Goal: Book appointment/travel/reservation

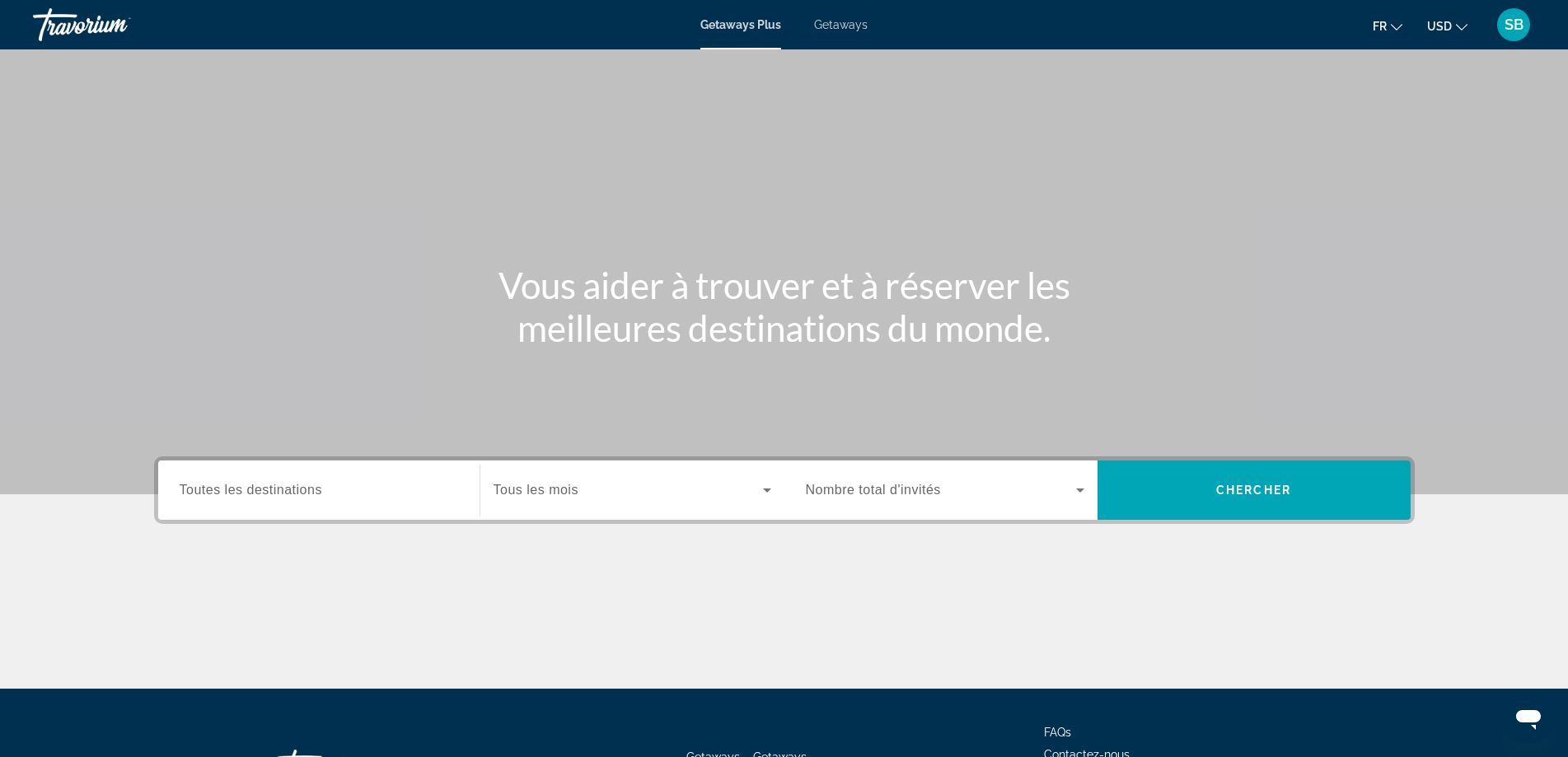
scroll to position [134, 0]
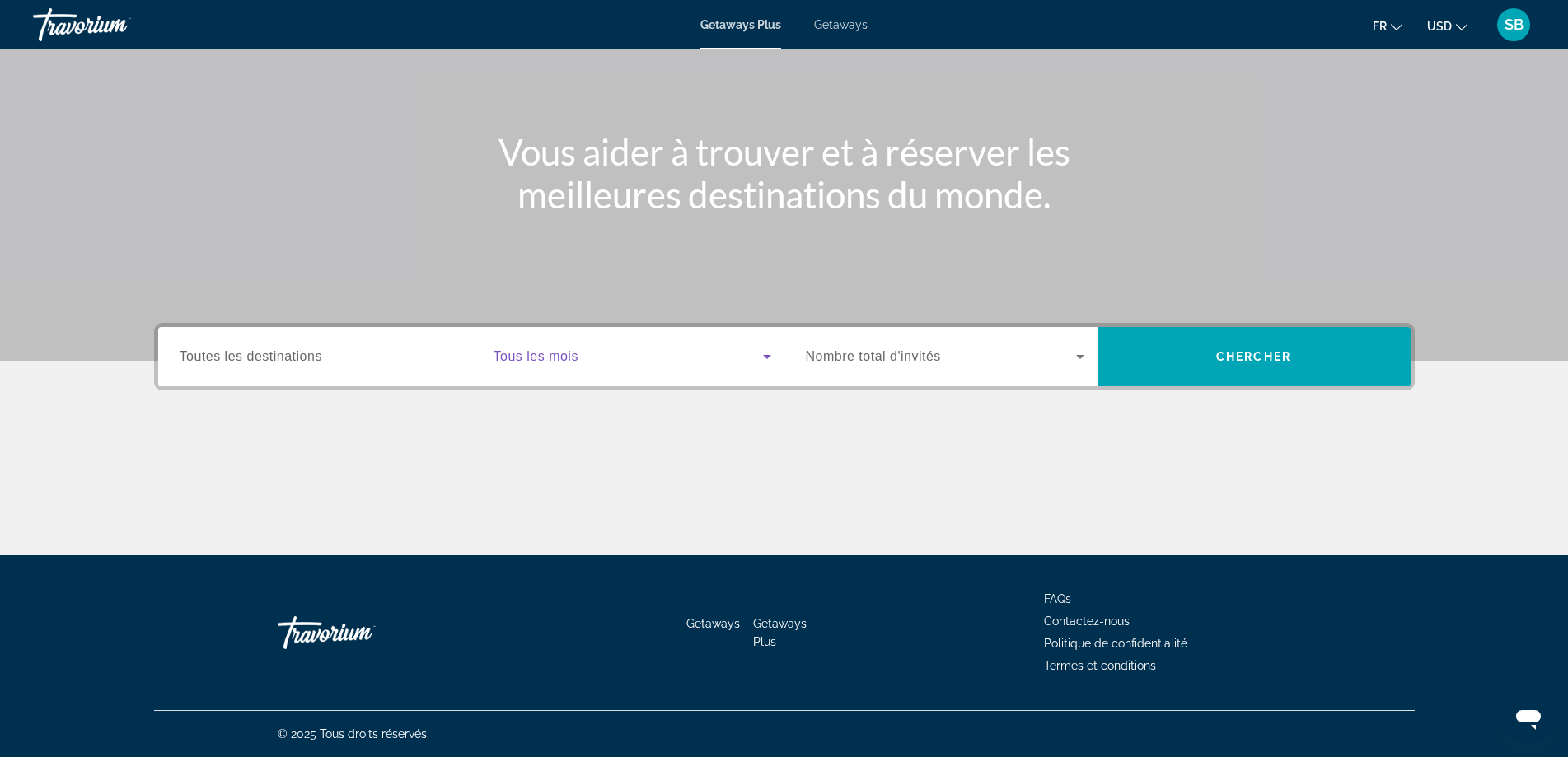
click at [588, 359] on span "Search widget" at bounding box center [628, 356] width 269 height 20
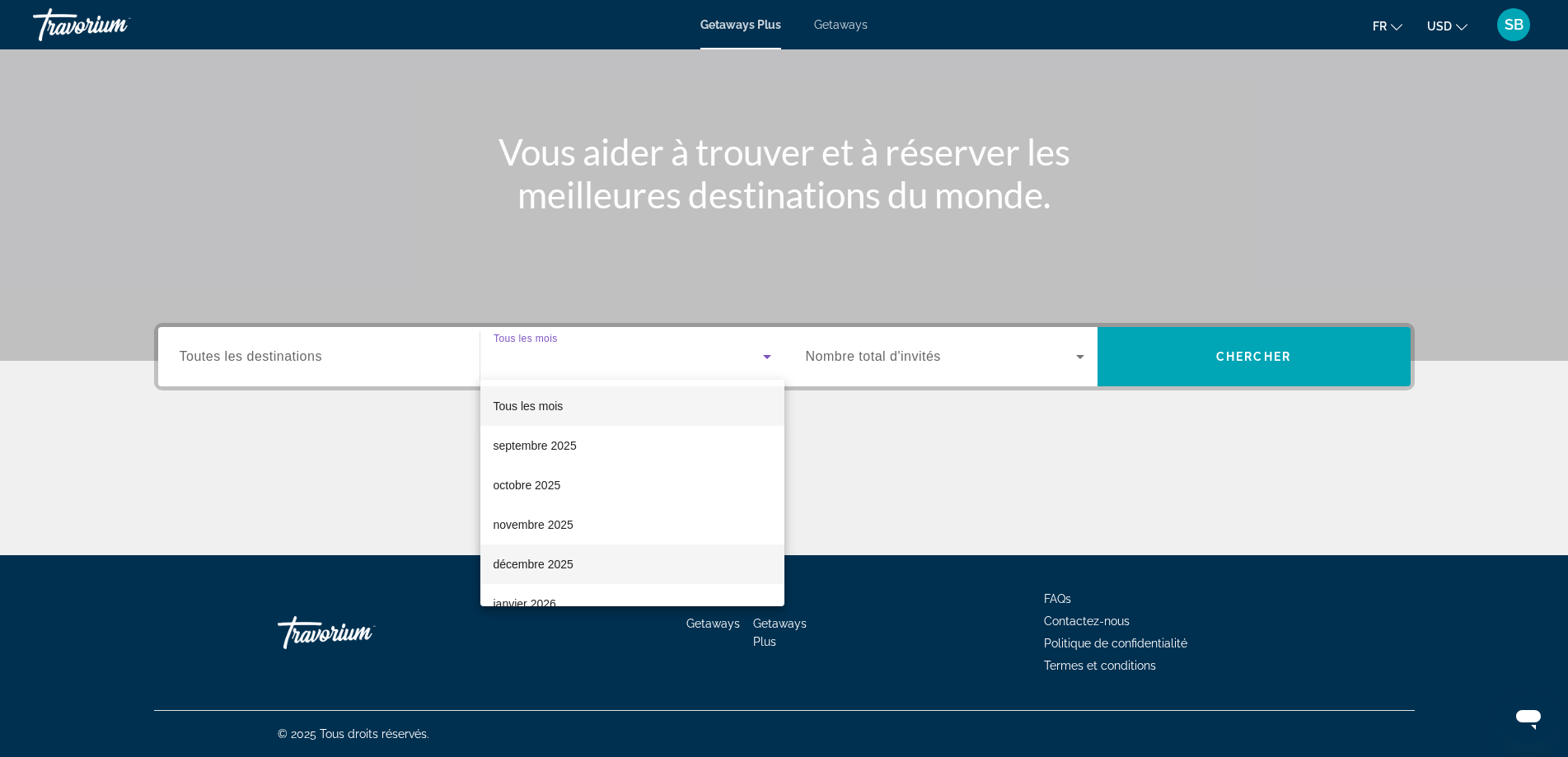
click at [541, 562] on span "décembre 2025" at bounding box center [533, 564] width 80 height 20
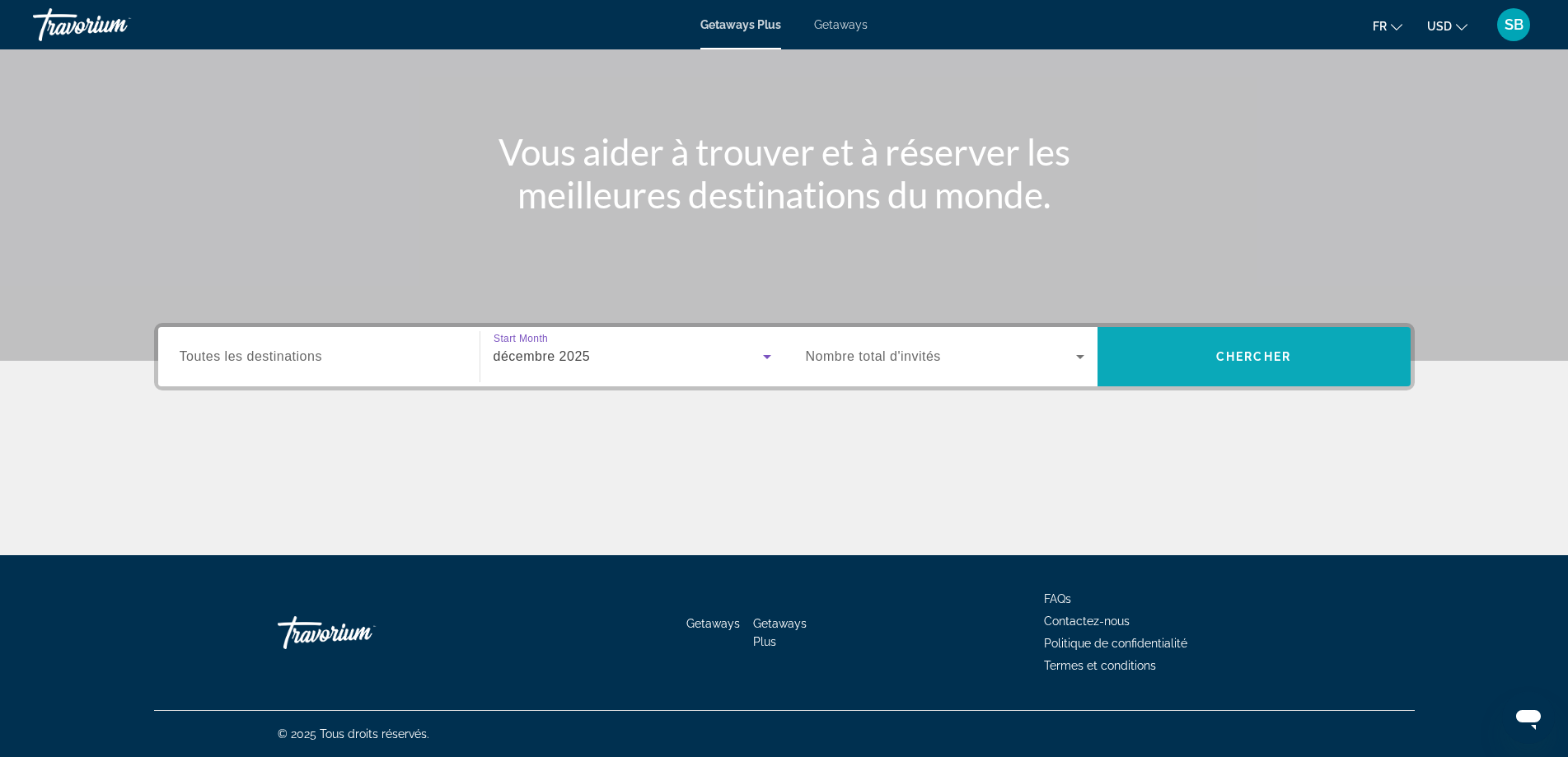
click at [1238, 356] on span "Chercher" at bounding box center [1254, 356] width 75 height 13
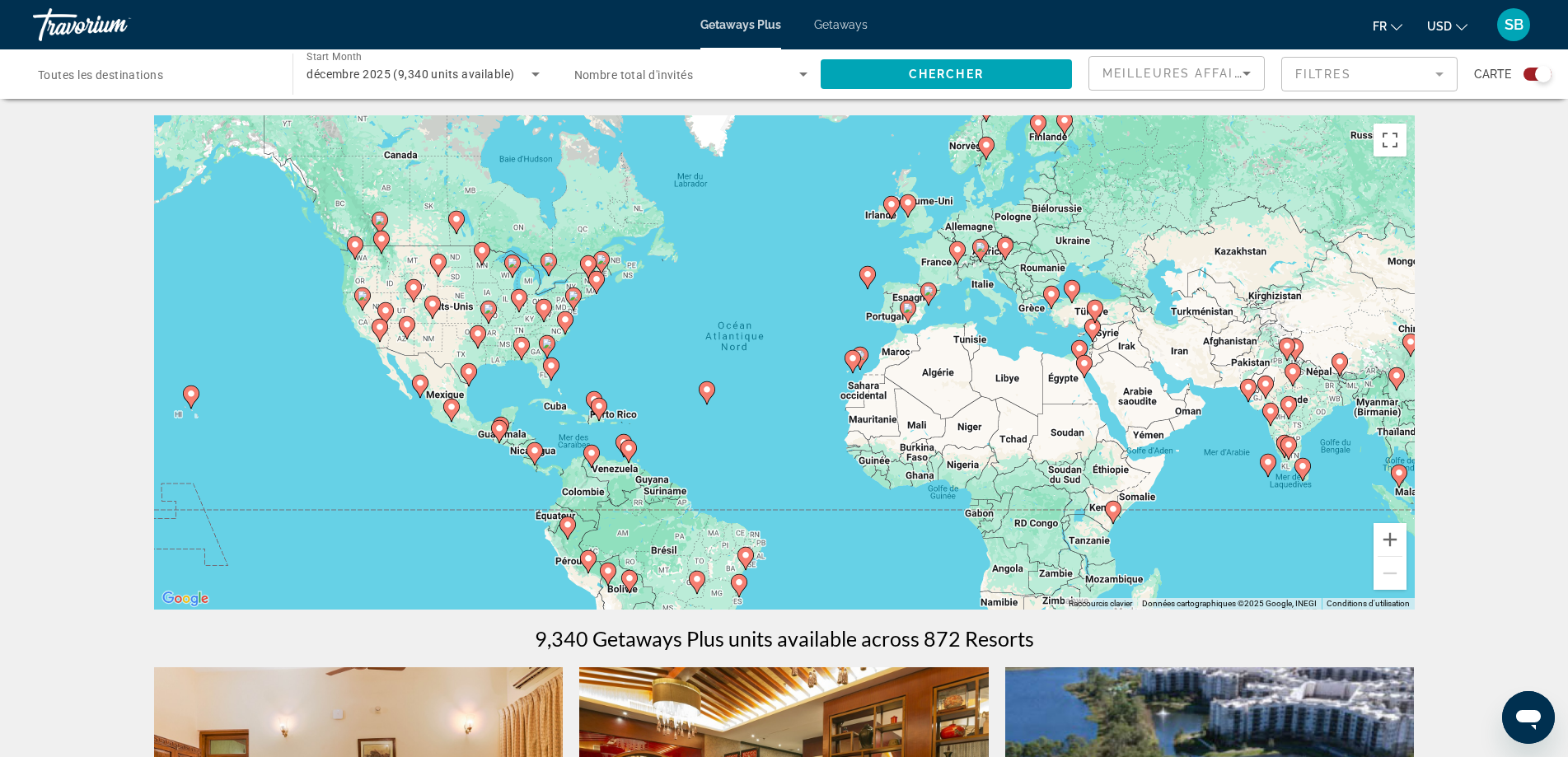
click at [1247, 76] on icon "Sort by" at bounding box center [1246, 73] width 20 height 20
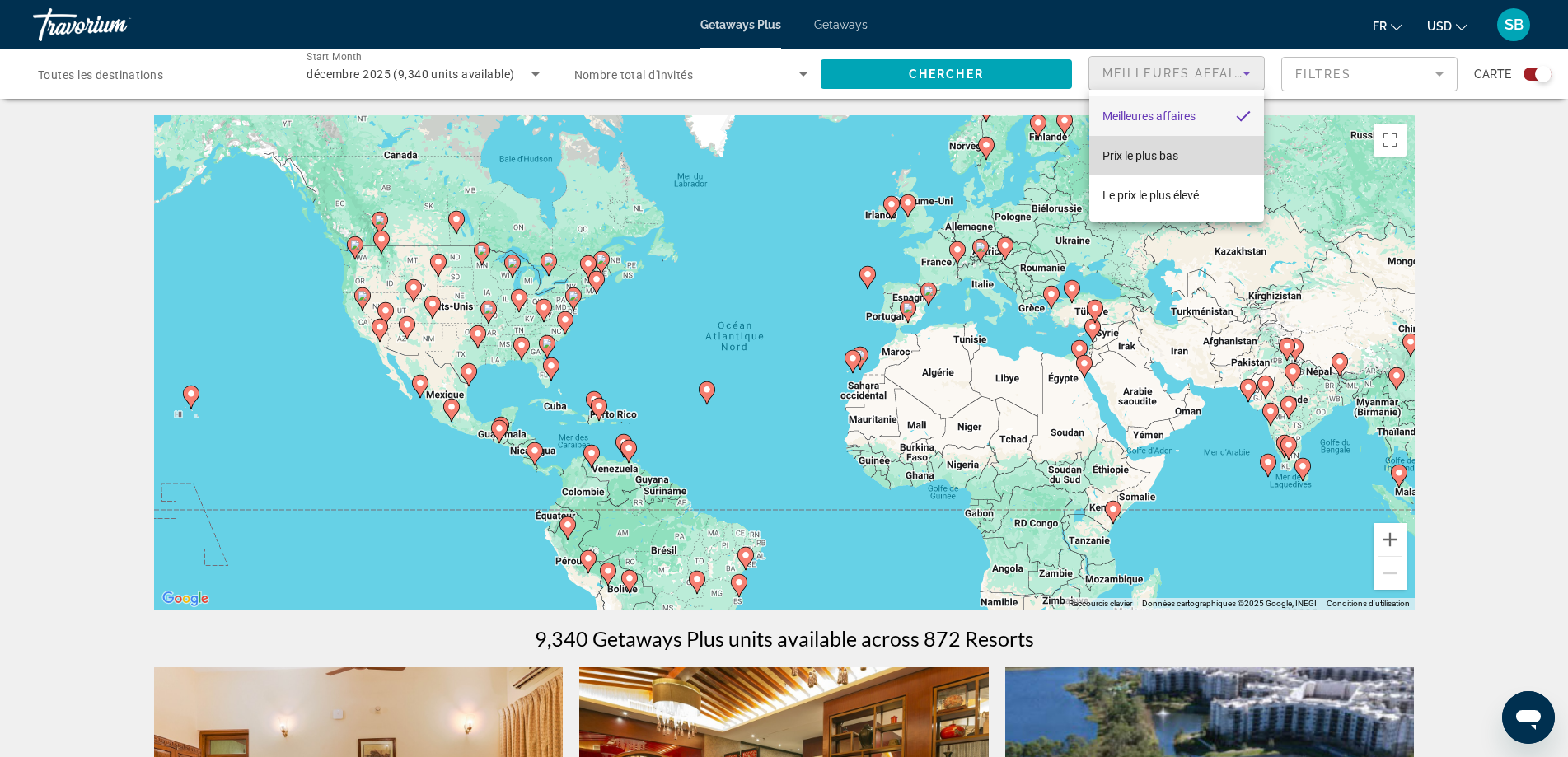
click at [1170, 152] on span "Prix ​​le plus bas" at bounding box center [1139, 156] width 76 height 13
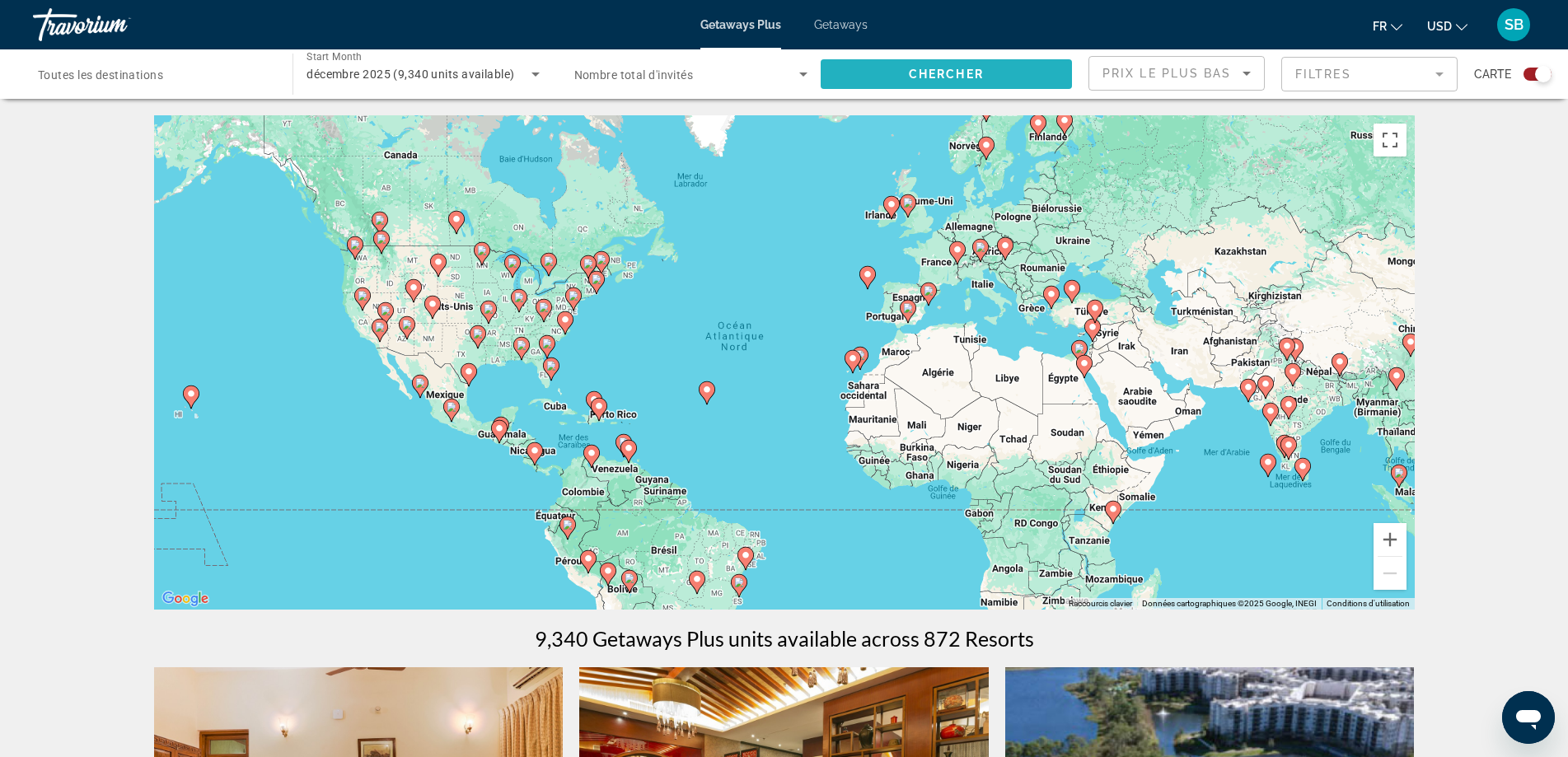
click at [996, 66] on span "Search widget" at bounding box center [946, 74] width 252 height 39
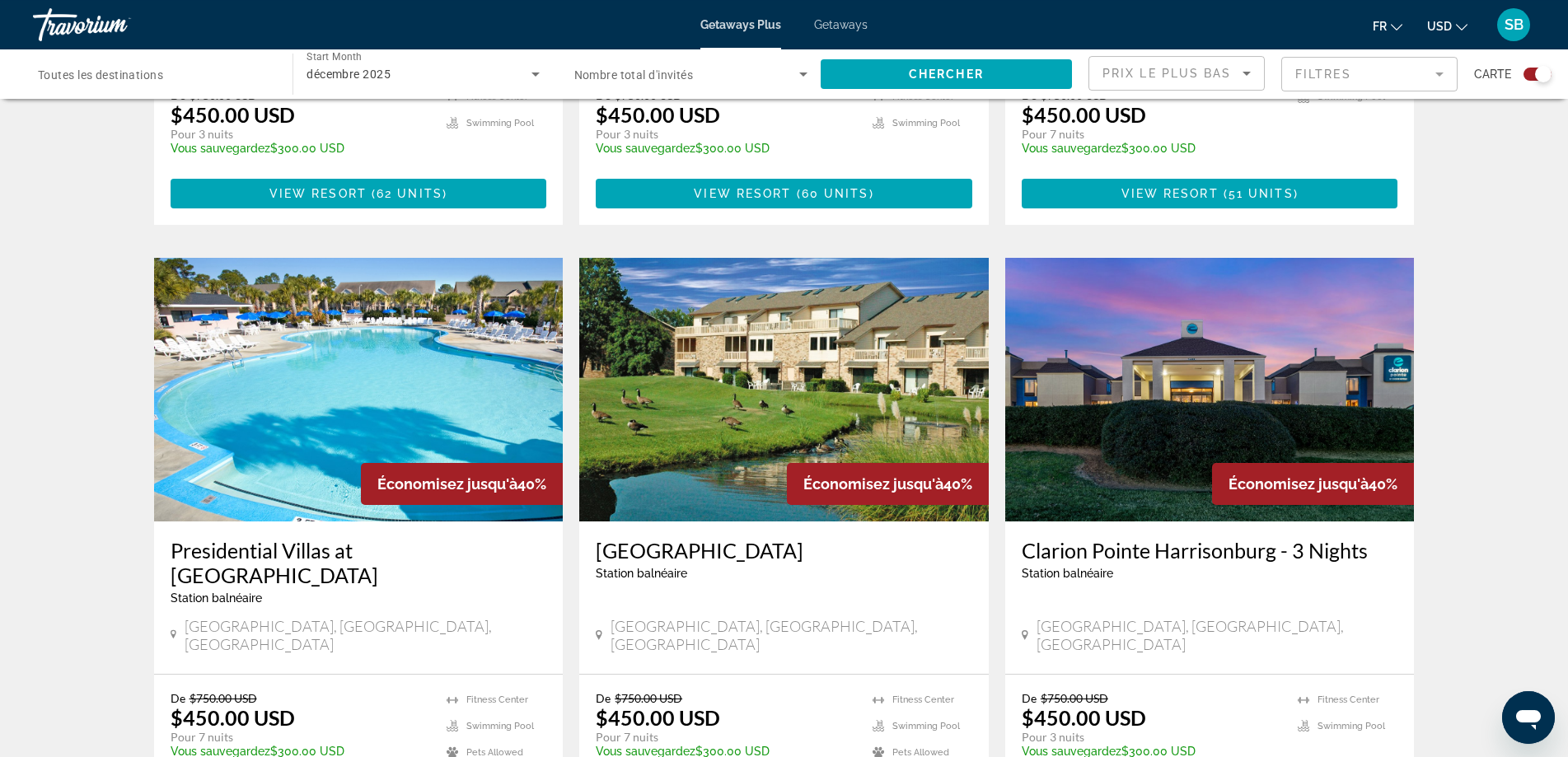
scroll to position [2268, 0]
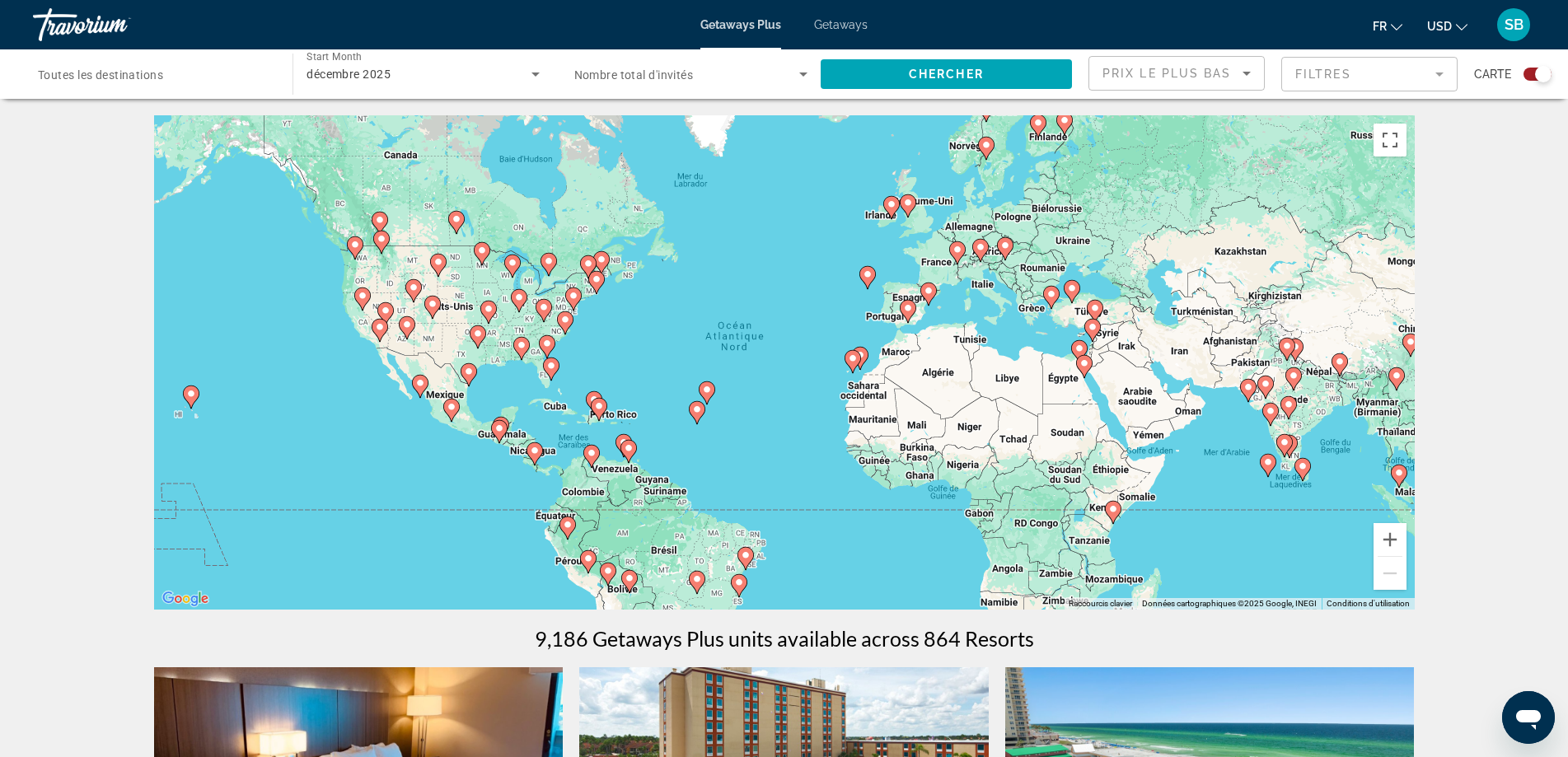
click at [868, 273] on image "Main content" at bounding box center [868, 274] width 10 height 10
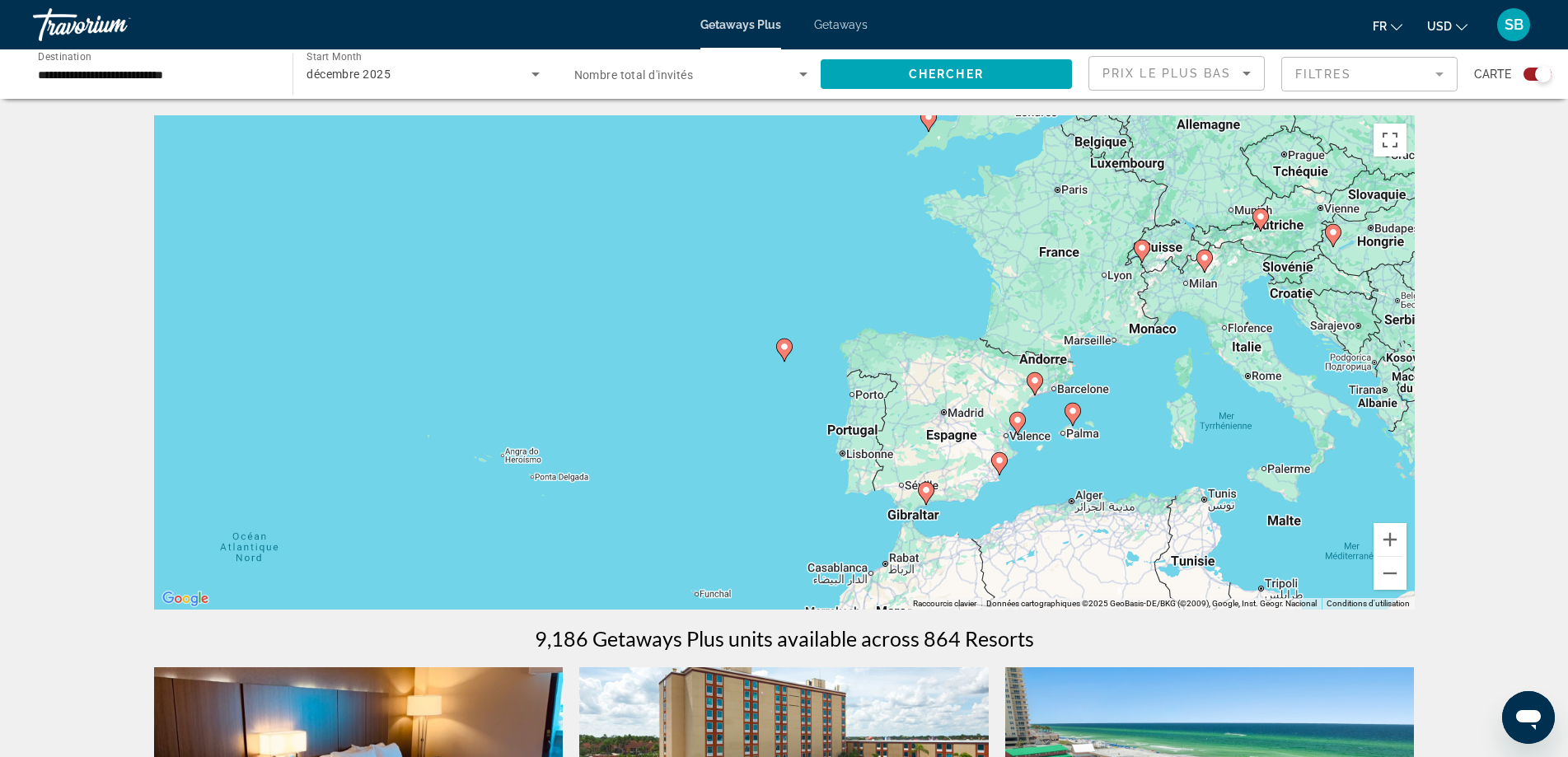
click at [783, 351] on image "Main content" at bounding box center [784, 347] width 10 height 10
type input "**********"
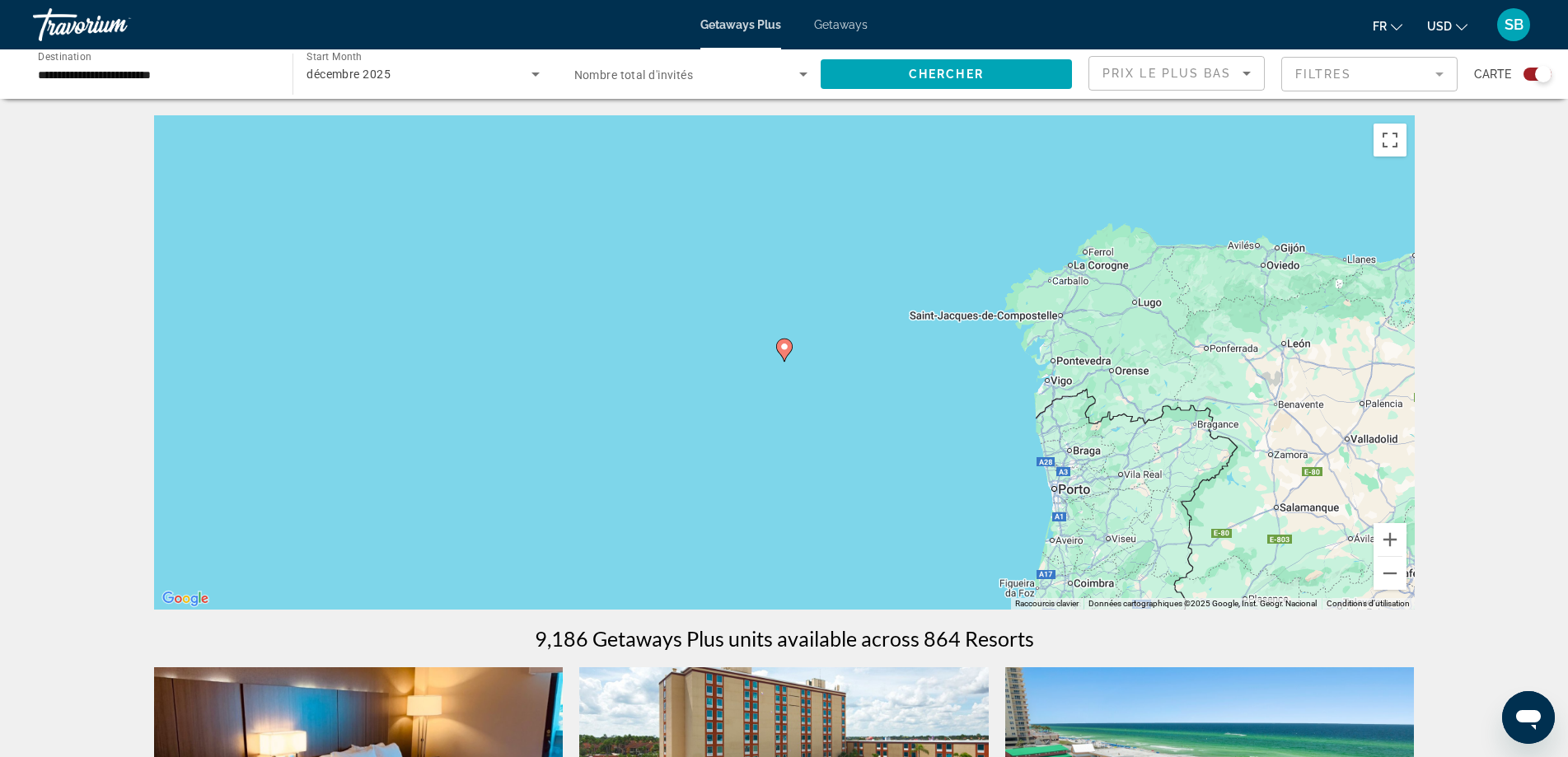
click at [789, 348] on image "Main content" at bounding box center [784, 347] width 10 height 10
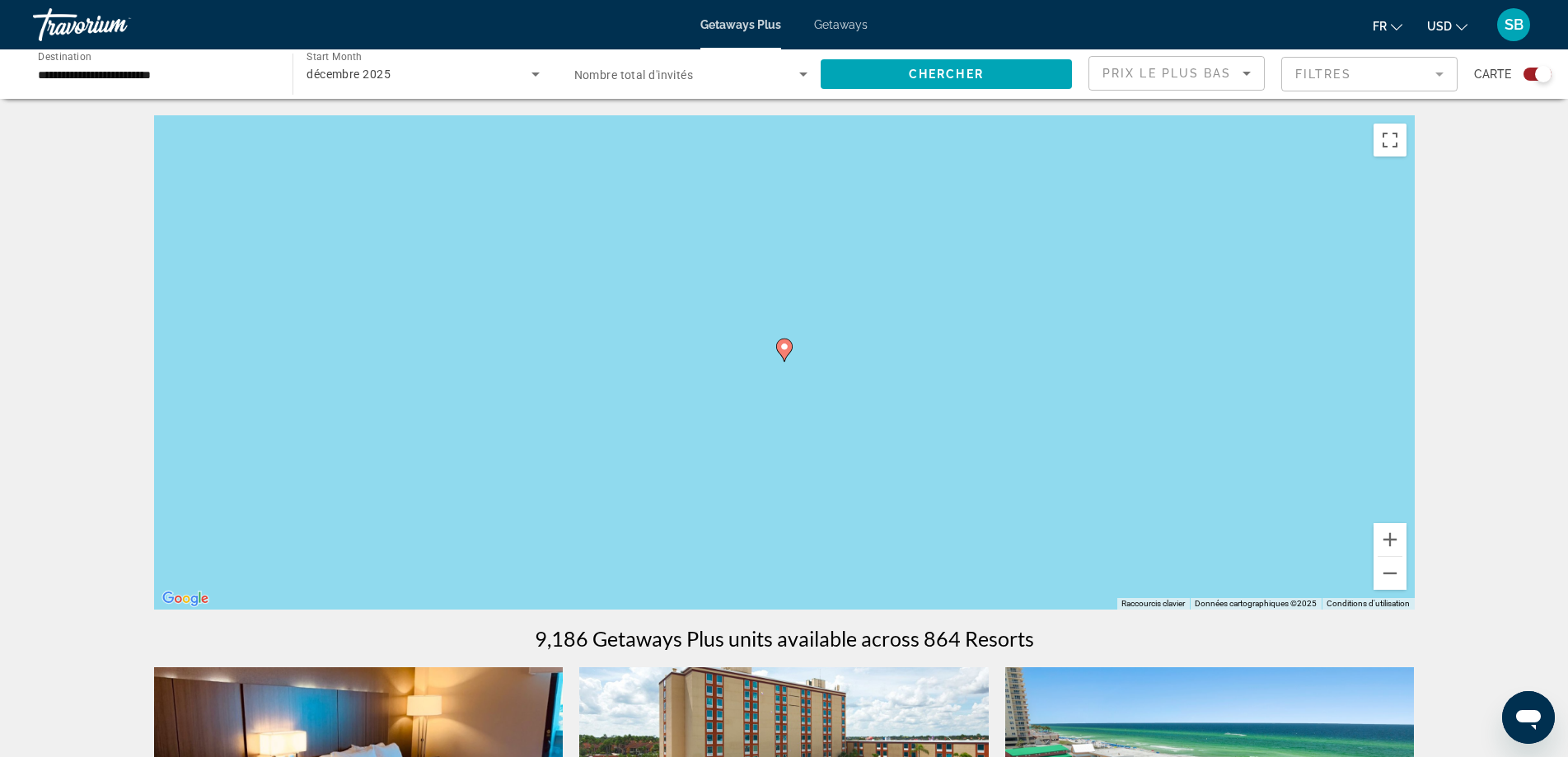
click at [784, 351] on image "Main content" at bounding box center [784, 347] width 10 height 10
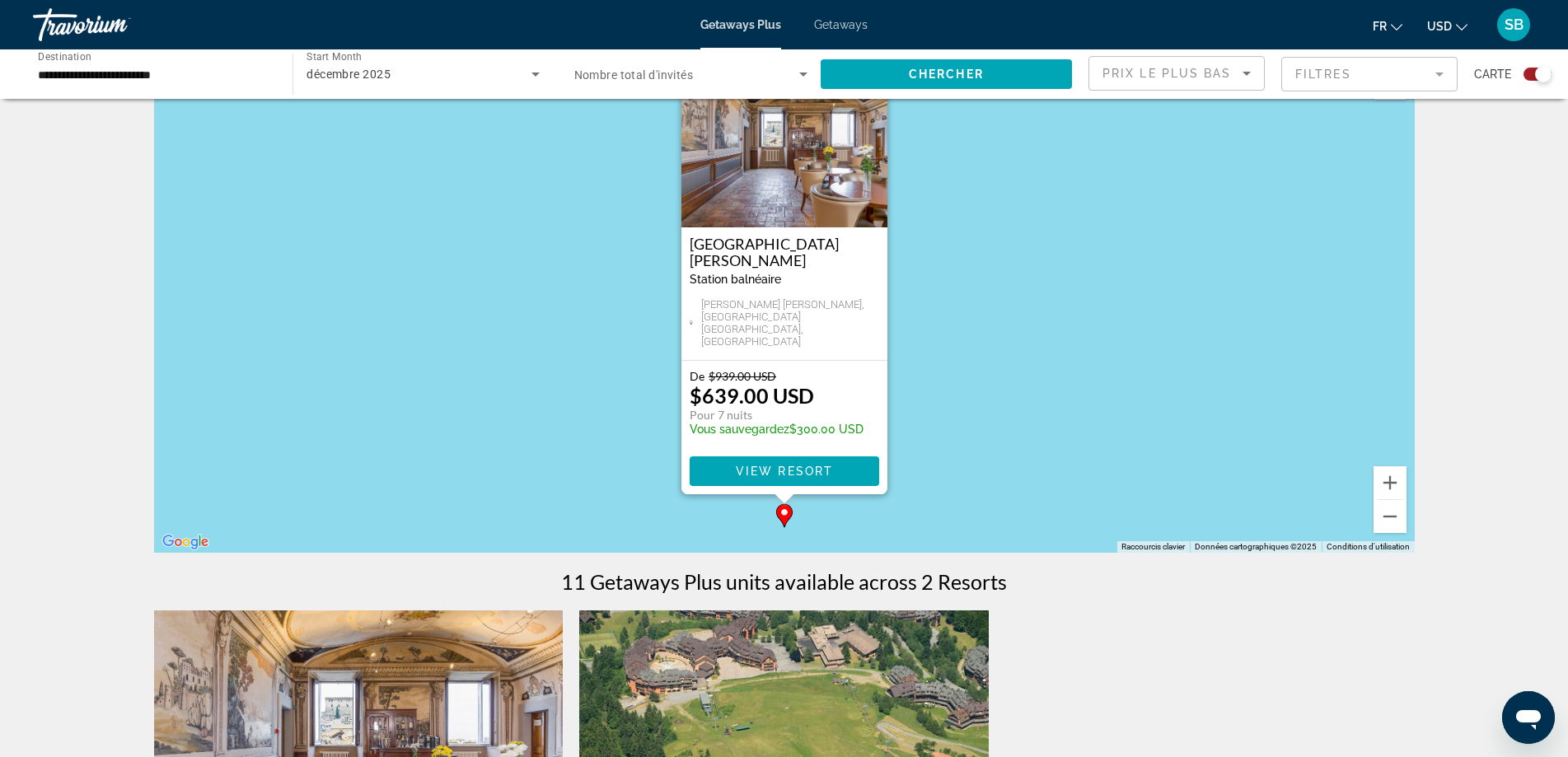
scroll to position [168, 0]
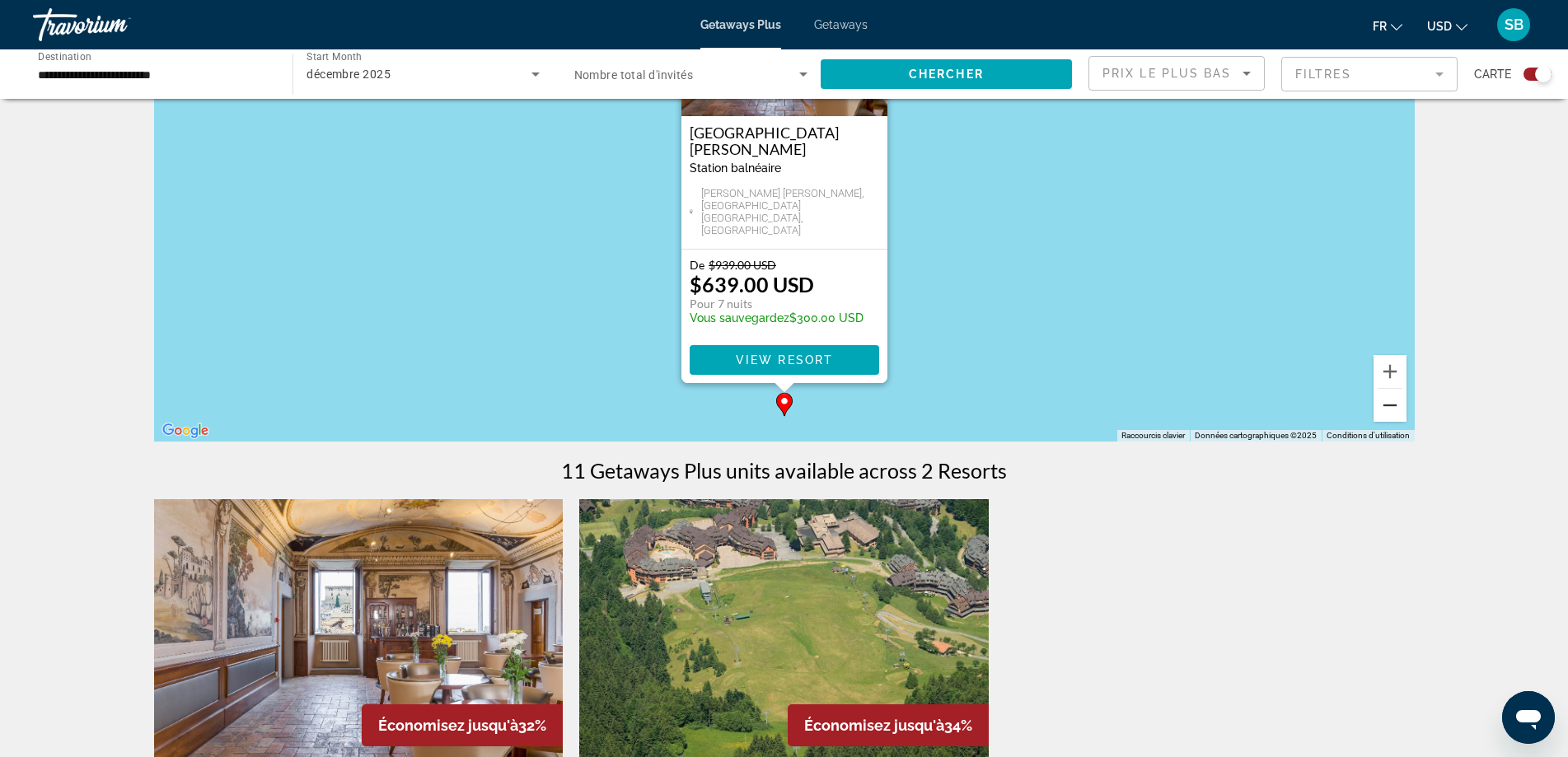
click at [1383, 407] on button "Zoom arrière" at bounding box center [1389, 405] width 33 height 33
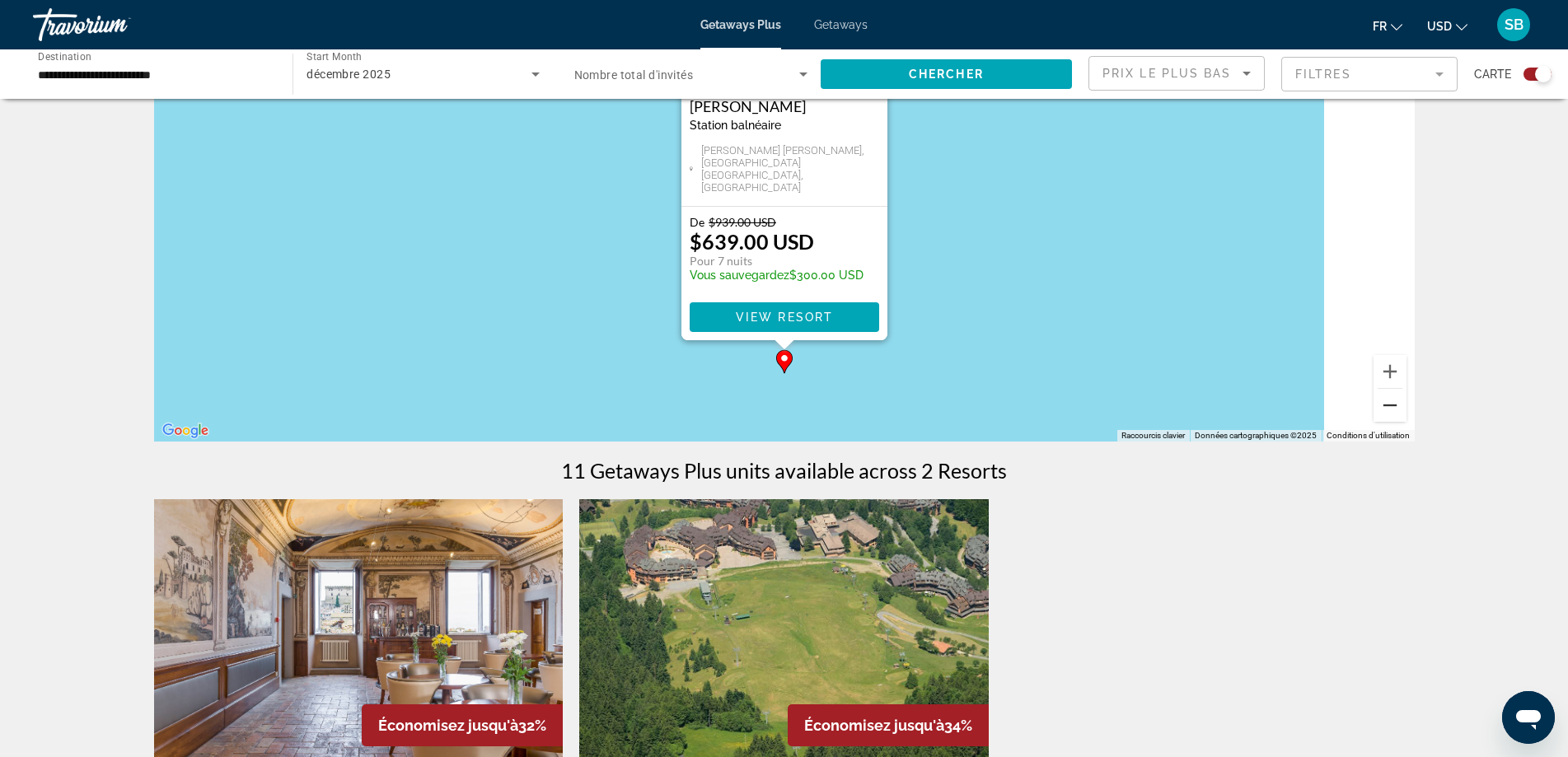
click at [1383, 407] on button "Zoom arrière" at bounding box center [1389, 405] width 33 height 33
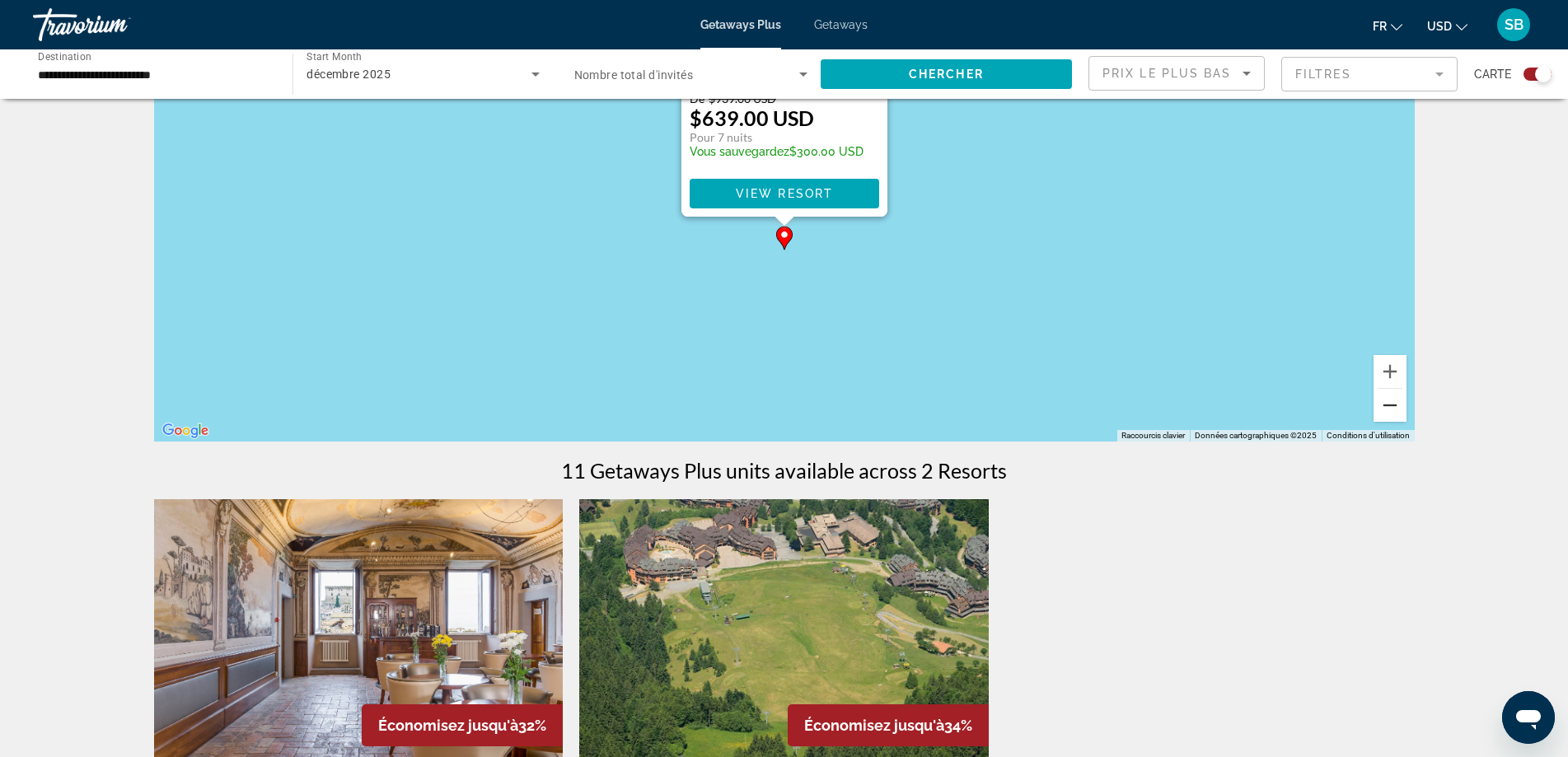
click at [1383, 407] on button "Zoom arrière" at bounding box center [1389, 405] width 33 height 33
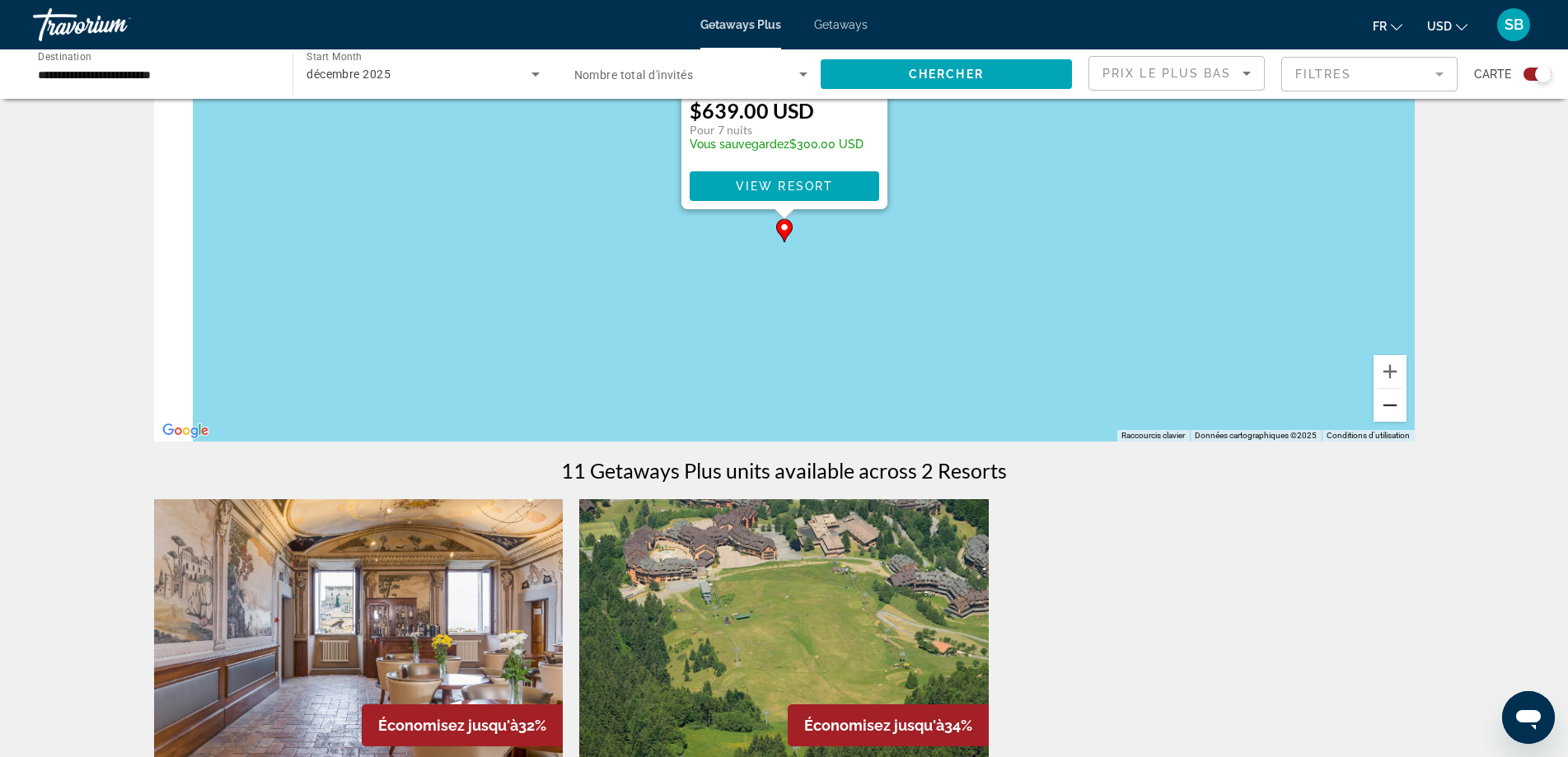
click at [1383, 407] on button "Zoom arrière" at bounding box center [1389, 405] width 33 height 33
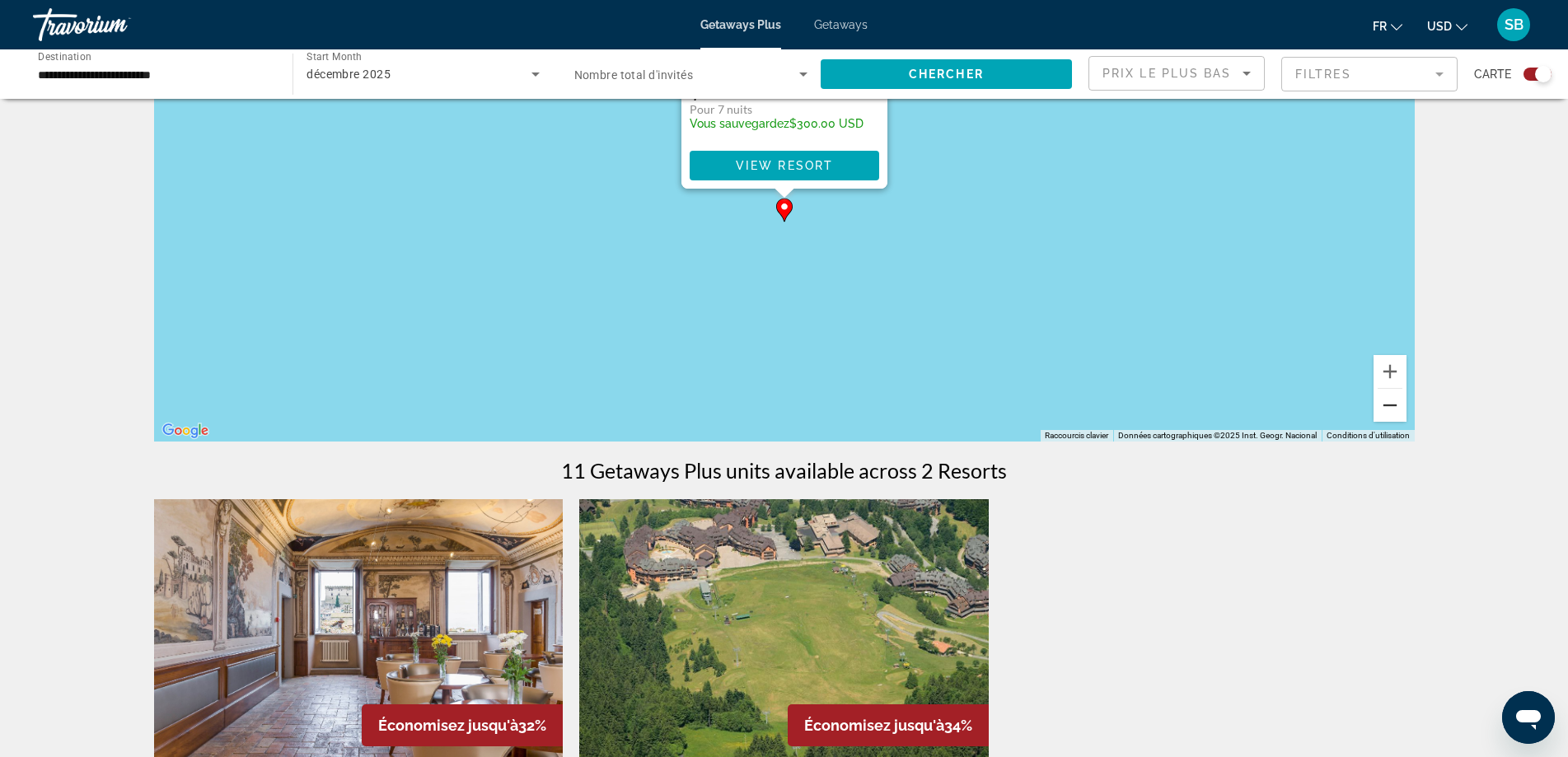
click at [1383, 407] on button "Zoom arrière" at bounding box center [1389, 405] width 33 height 33
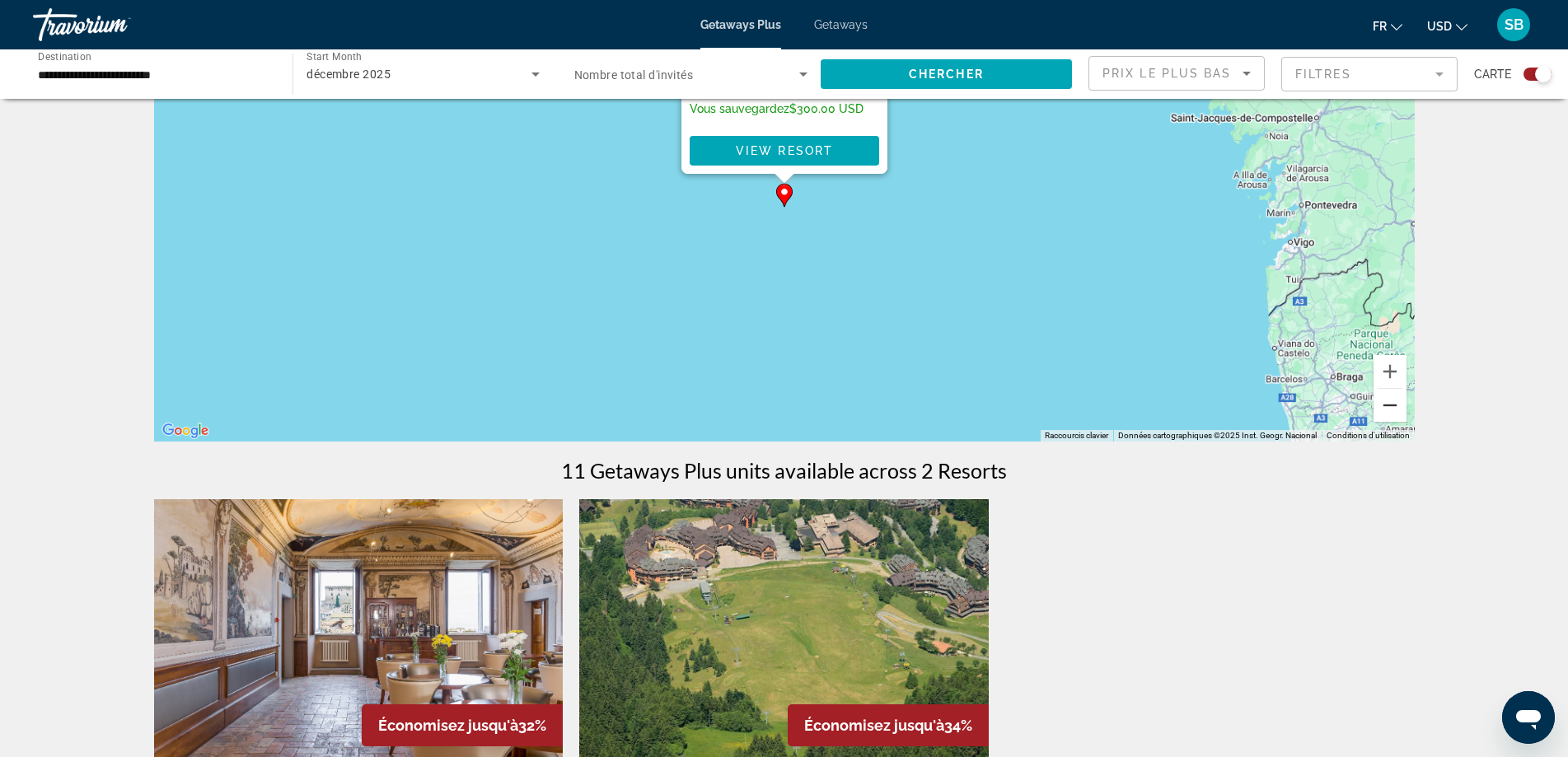
click at [1383, 407] on button "Zoom arrière" at bounding box center [1389, 405] width 33 height 33
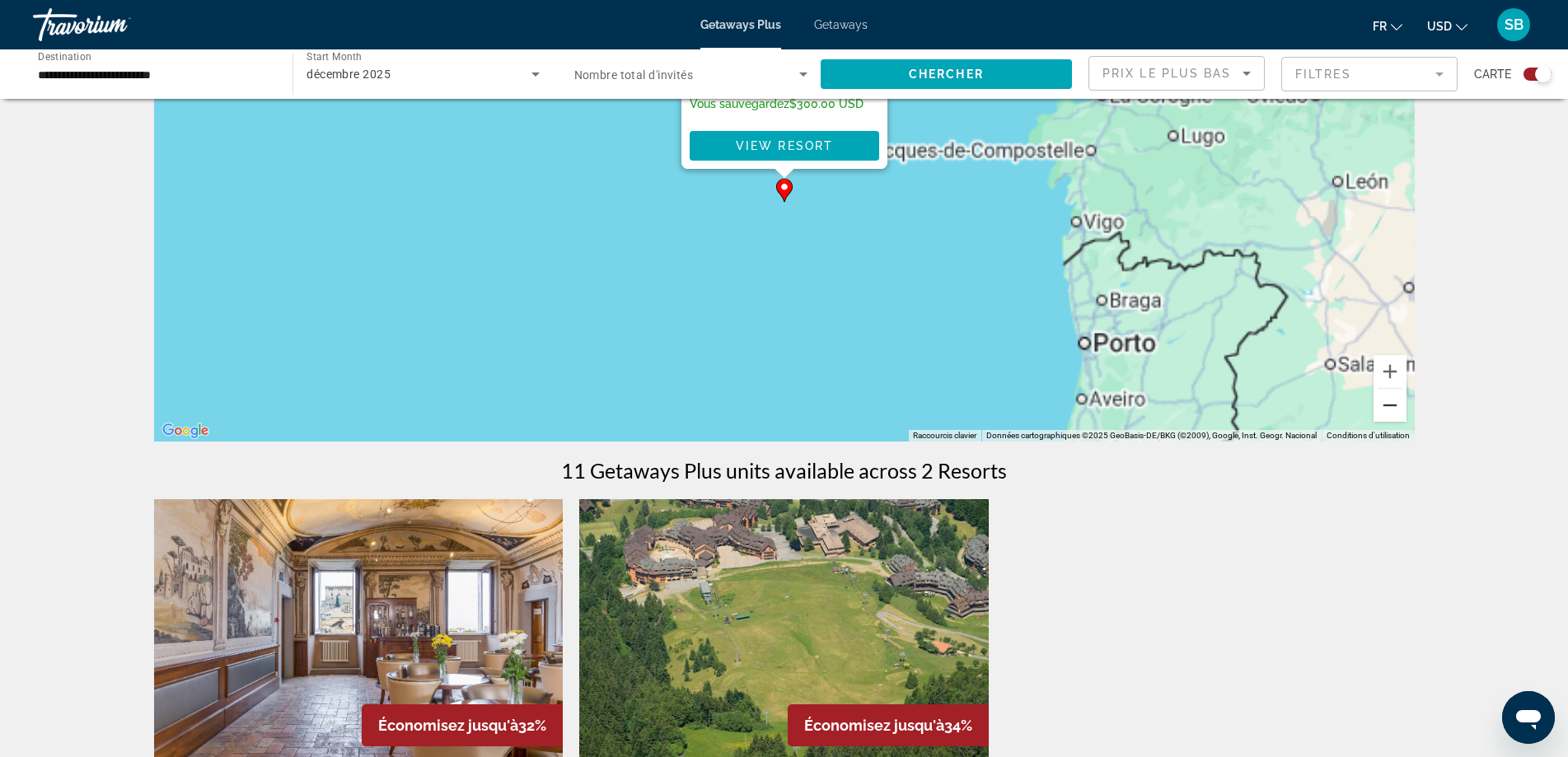
click at [1383, 407] on button "Zoom arrière" at bounding box center [1389, 405] width 33 height 33
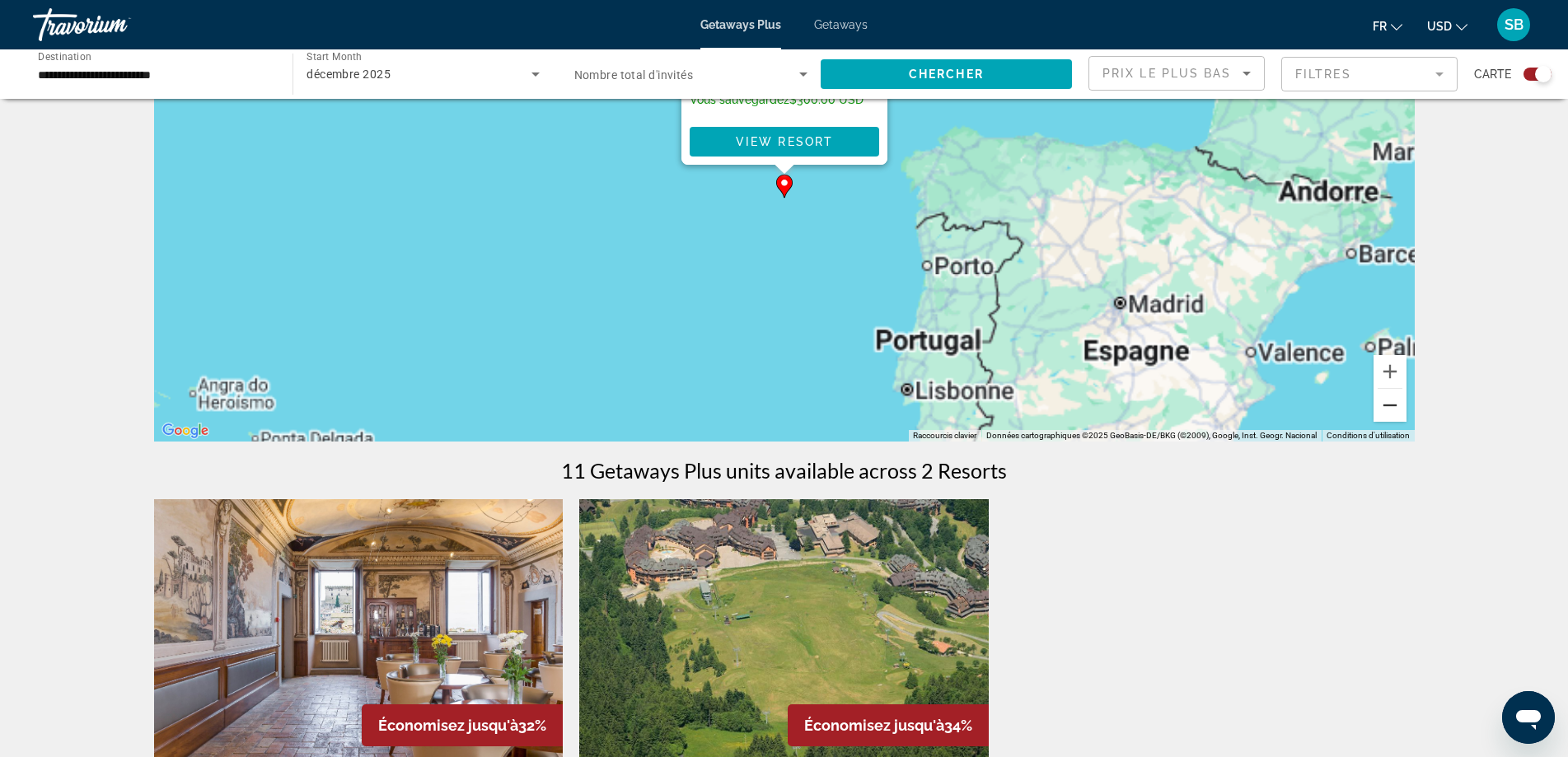
click at [1383, 407] on button "Zoom arrière" at bounding box center [1389, 405] width 33 height 33
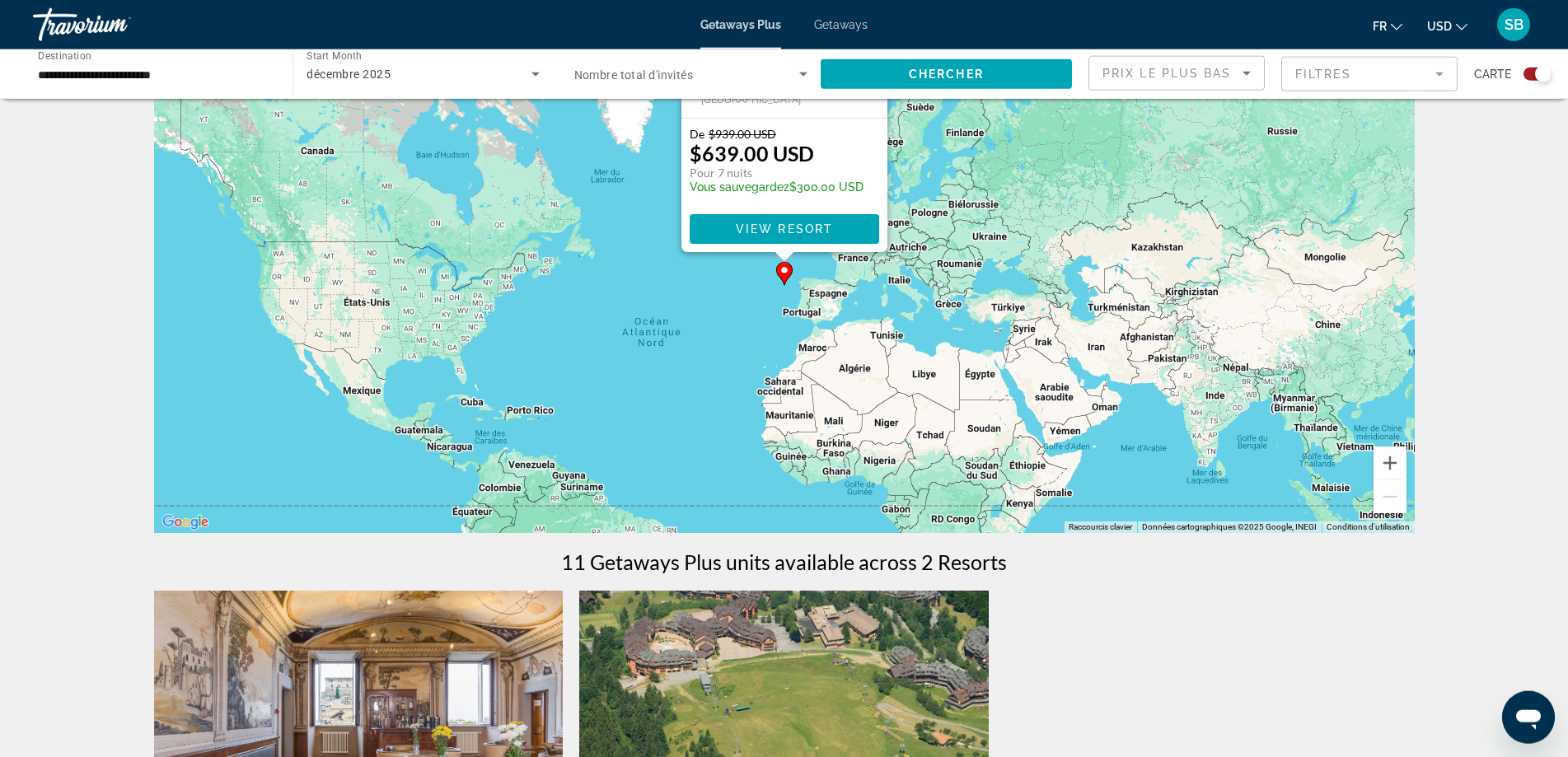
scroll to position [0, 0]
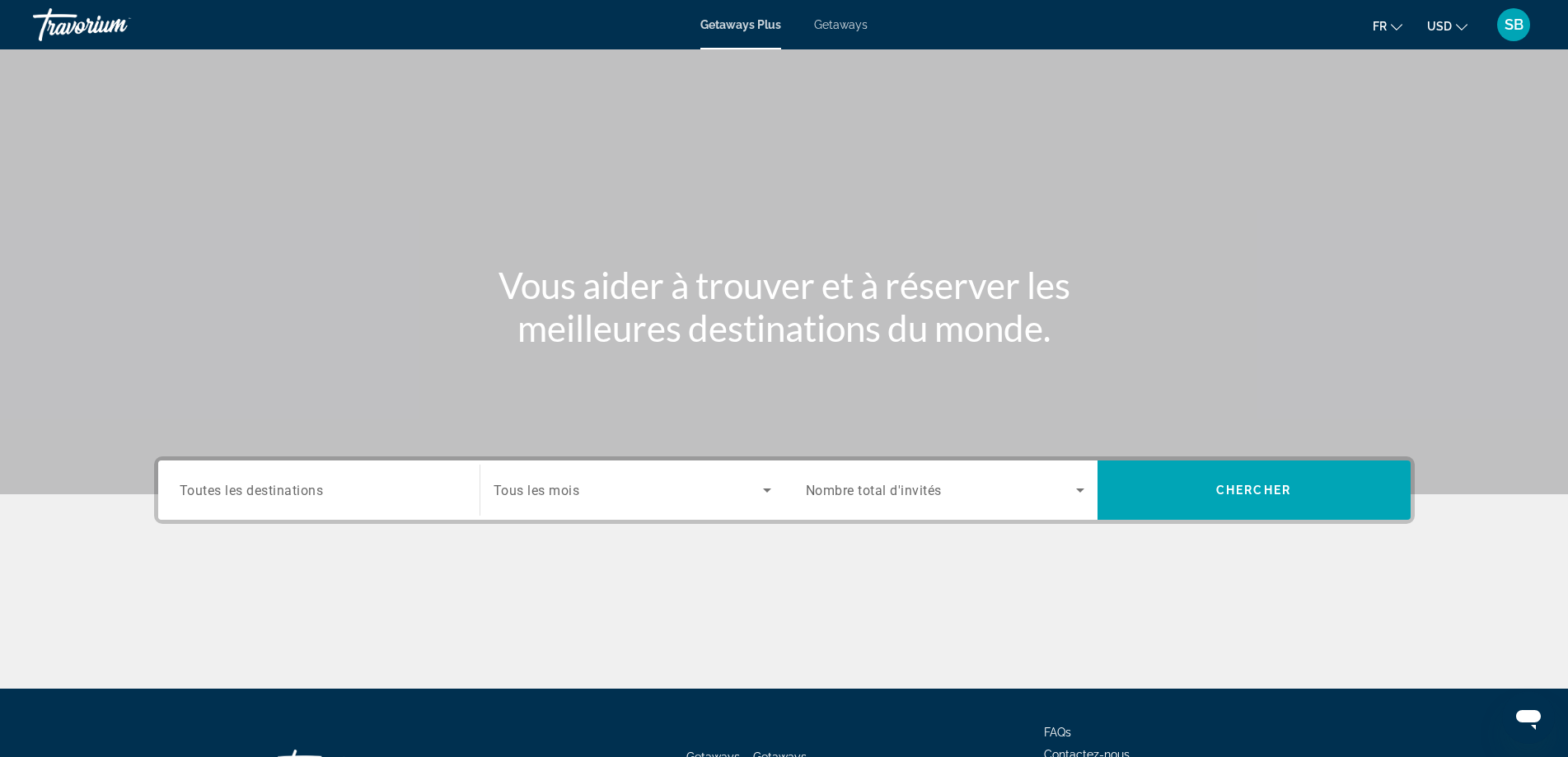
click at [631, 503] on div "Search widget" at bounding box center [632, 490] width 278 height 46
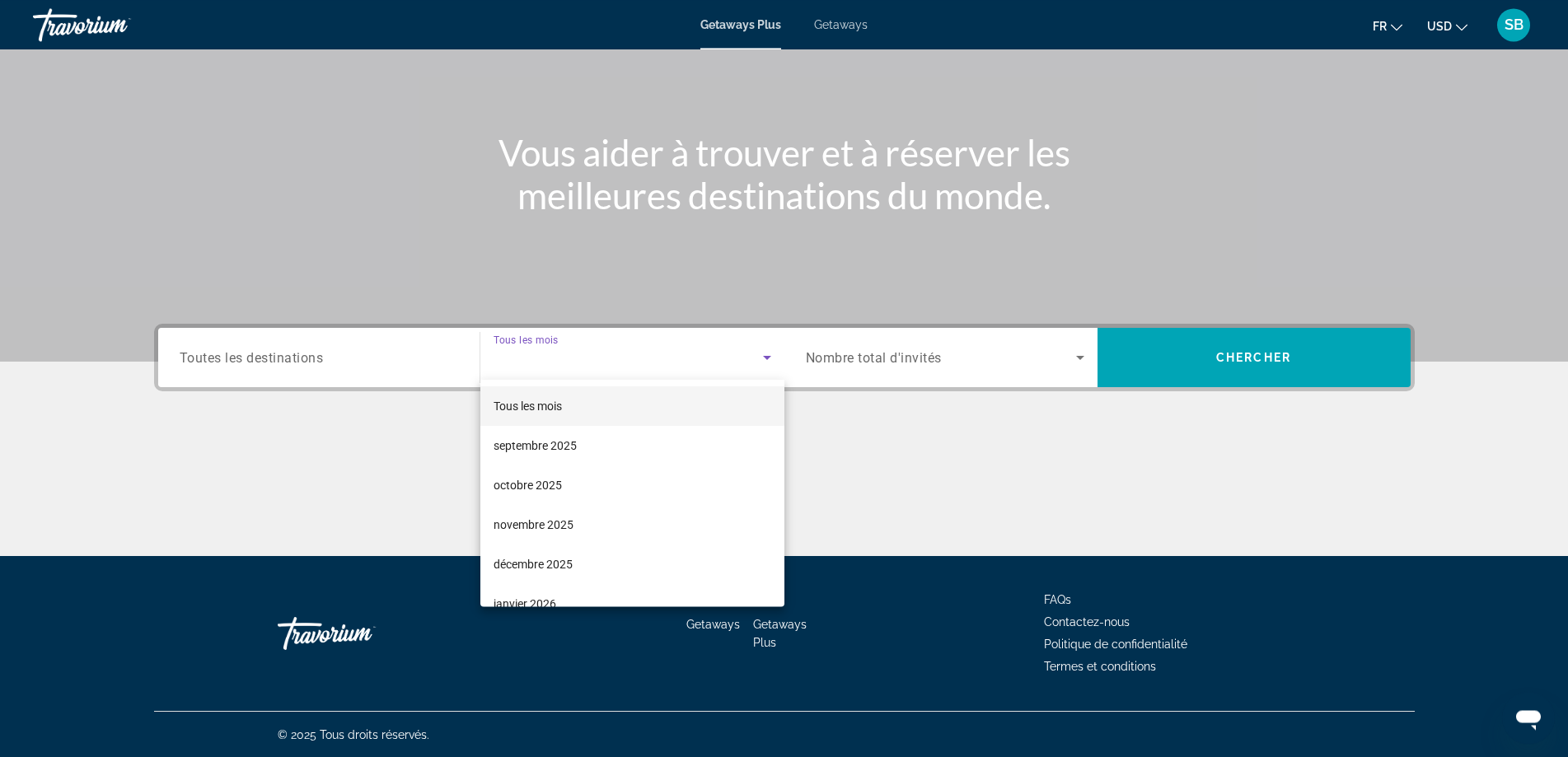
scroll to position [134, 0]
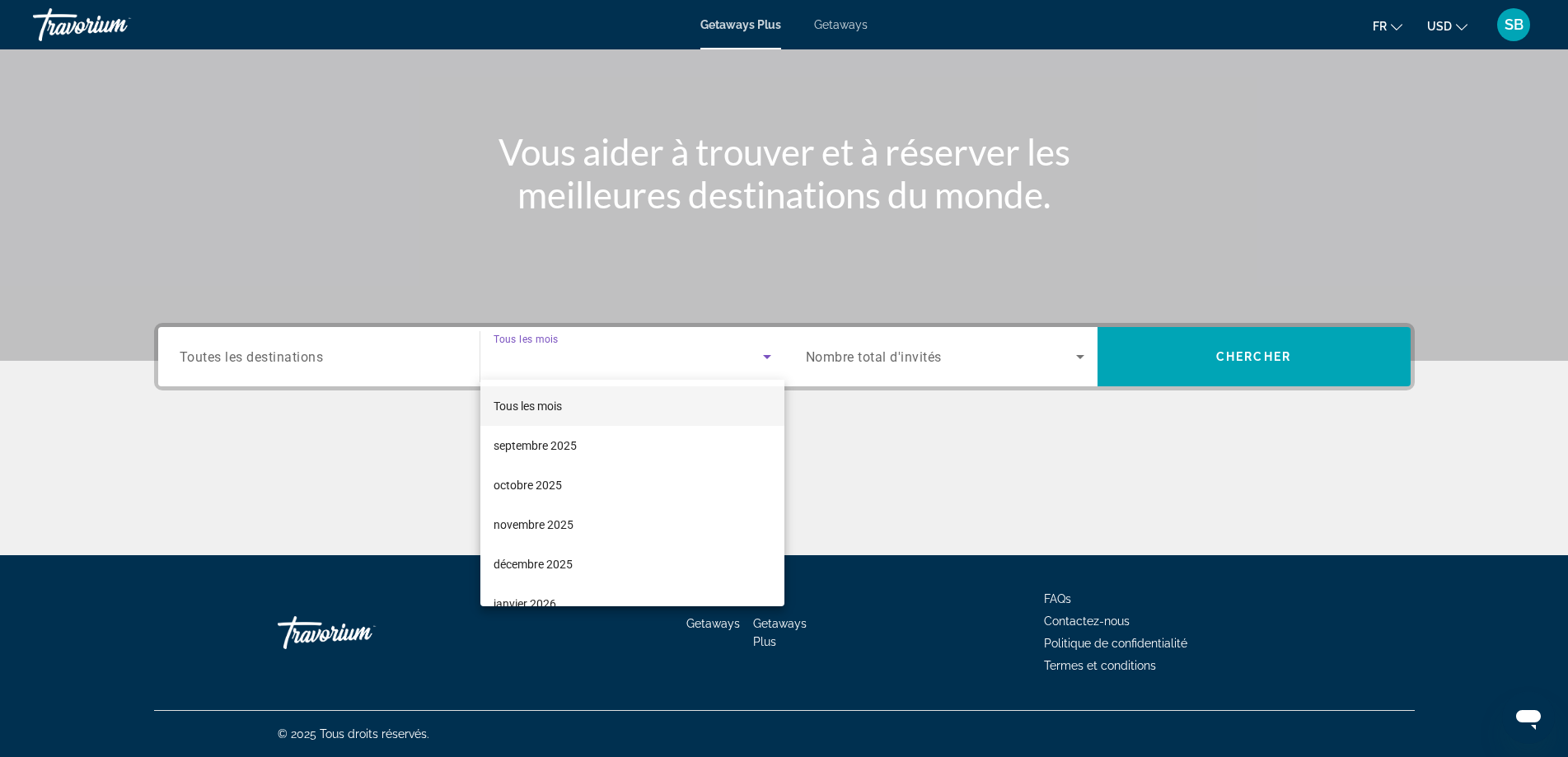
click at [192, 456] on div at bounding box center [784, 378] width 1568 height 757
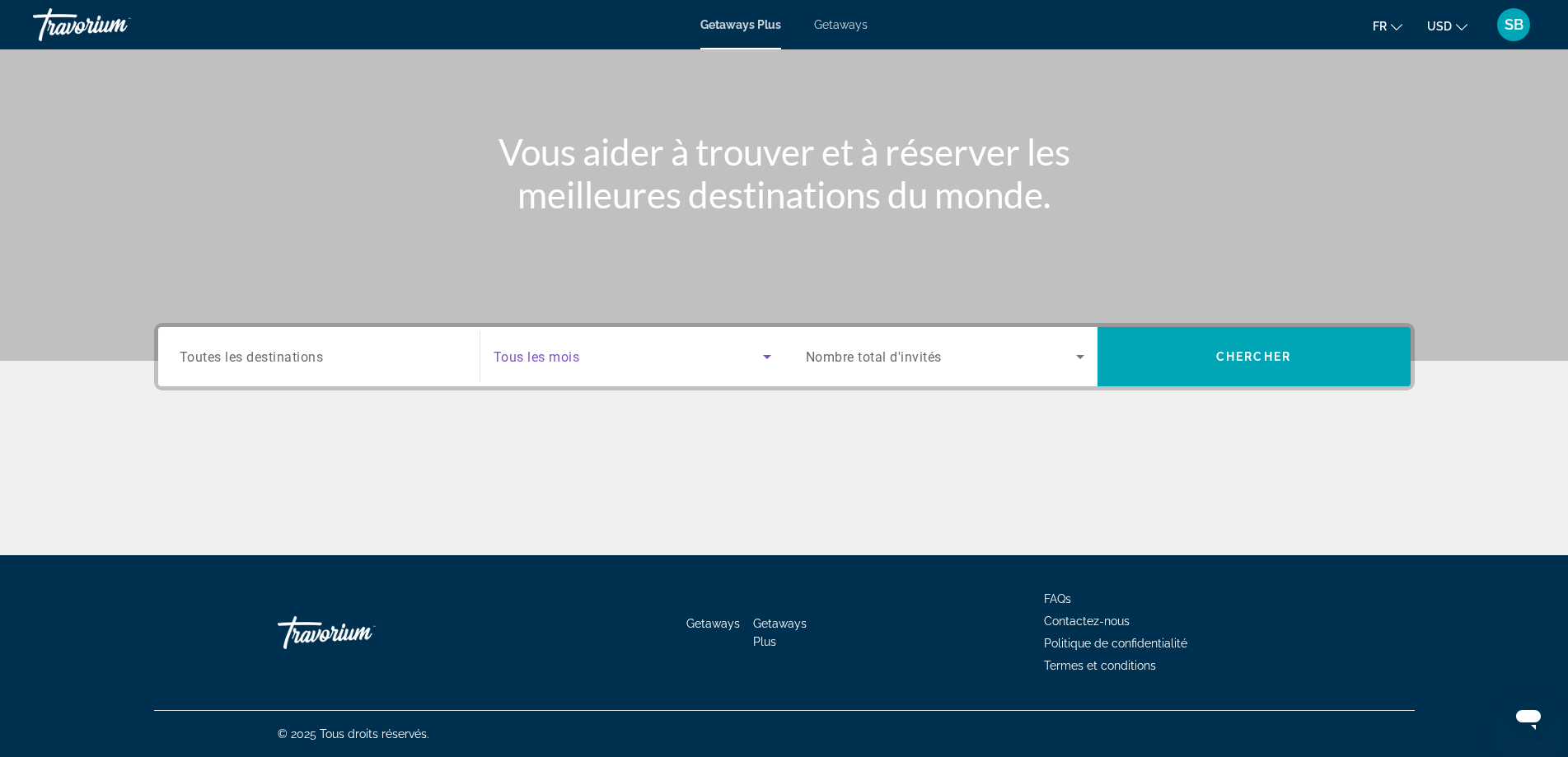
click at [625, 352] on span "Search widget" at bounding box center [628, 356] width 269 height 20
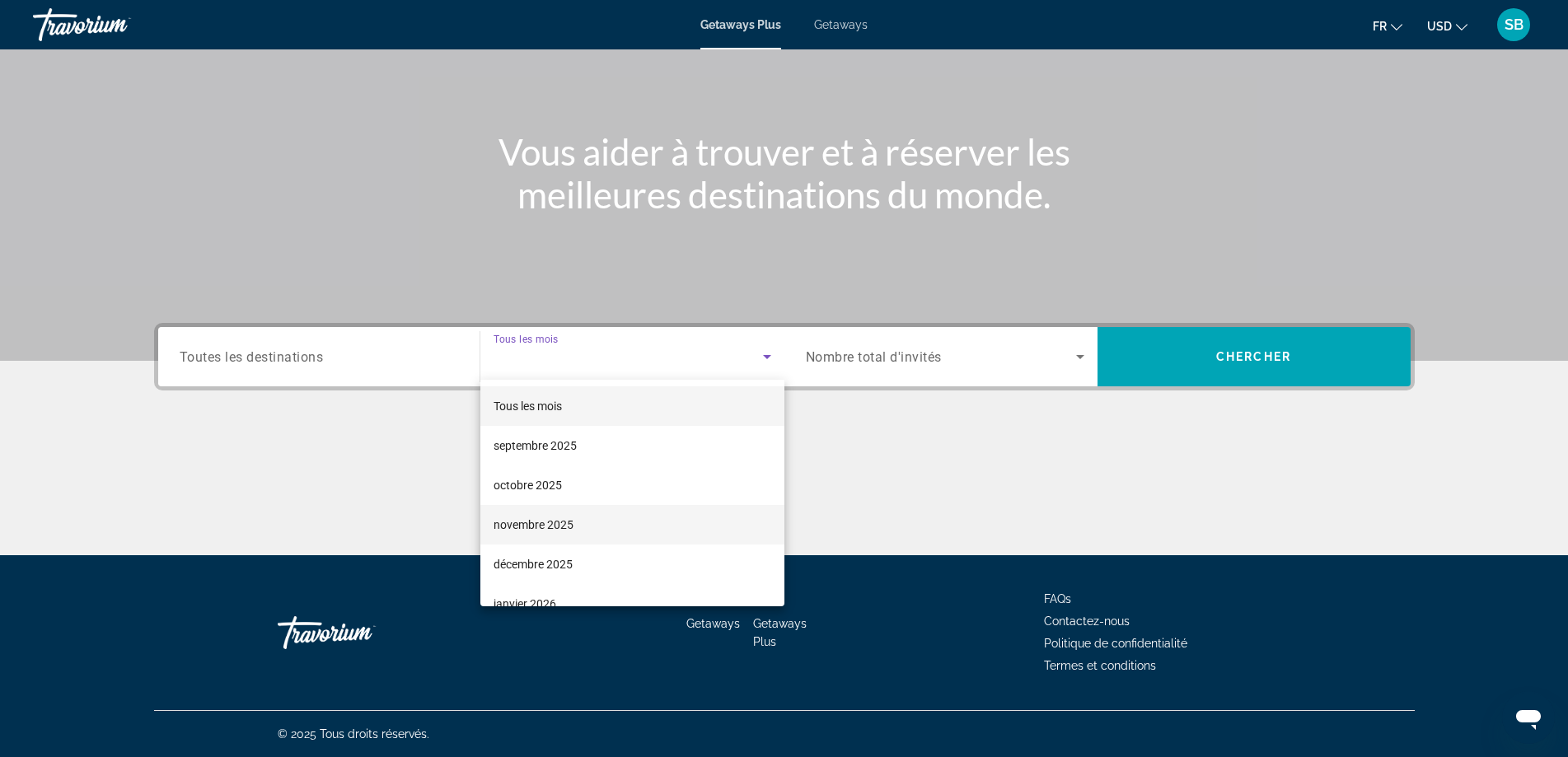
scroll to position [109, 0]
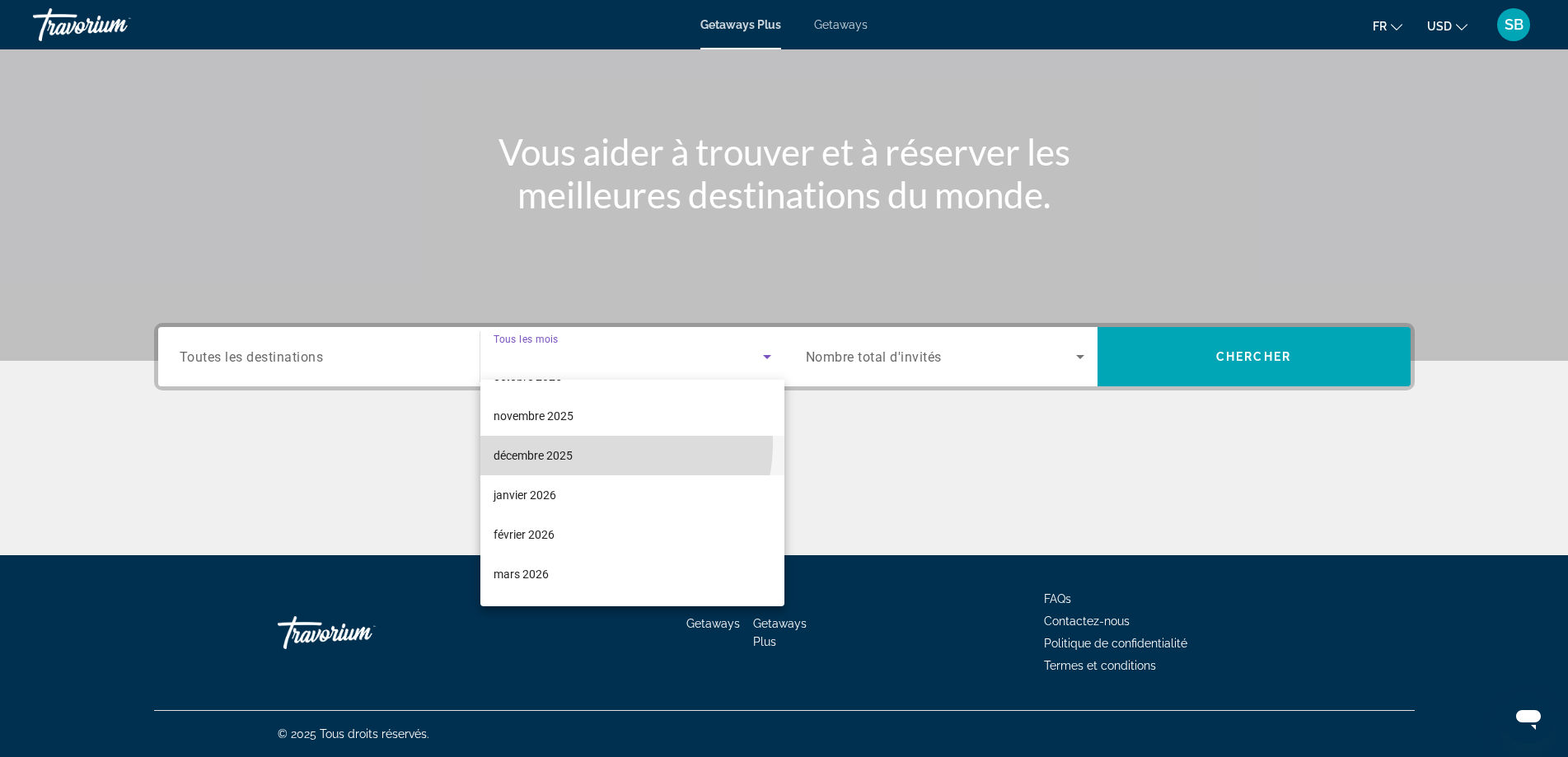
click at [600, 443] on mat-option "décembre 2025" at bounding box center [632, 455] width 304 height 39
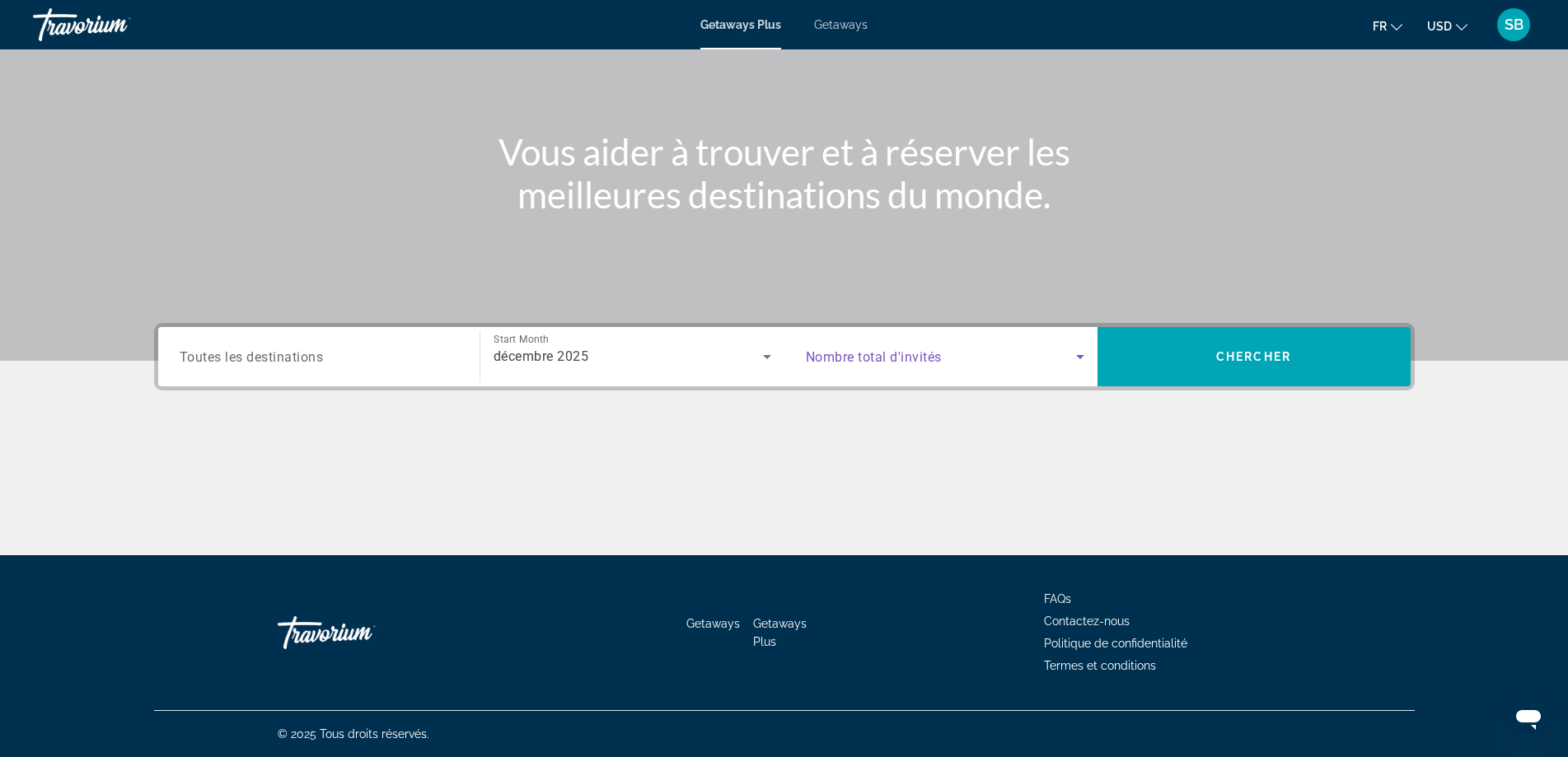
click at [968, 356] on span "Search widget" at bounding box center [941, 356] width 270 height 20
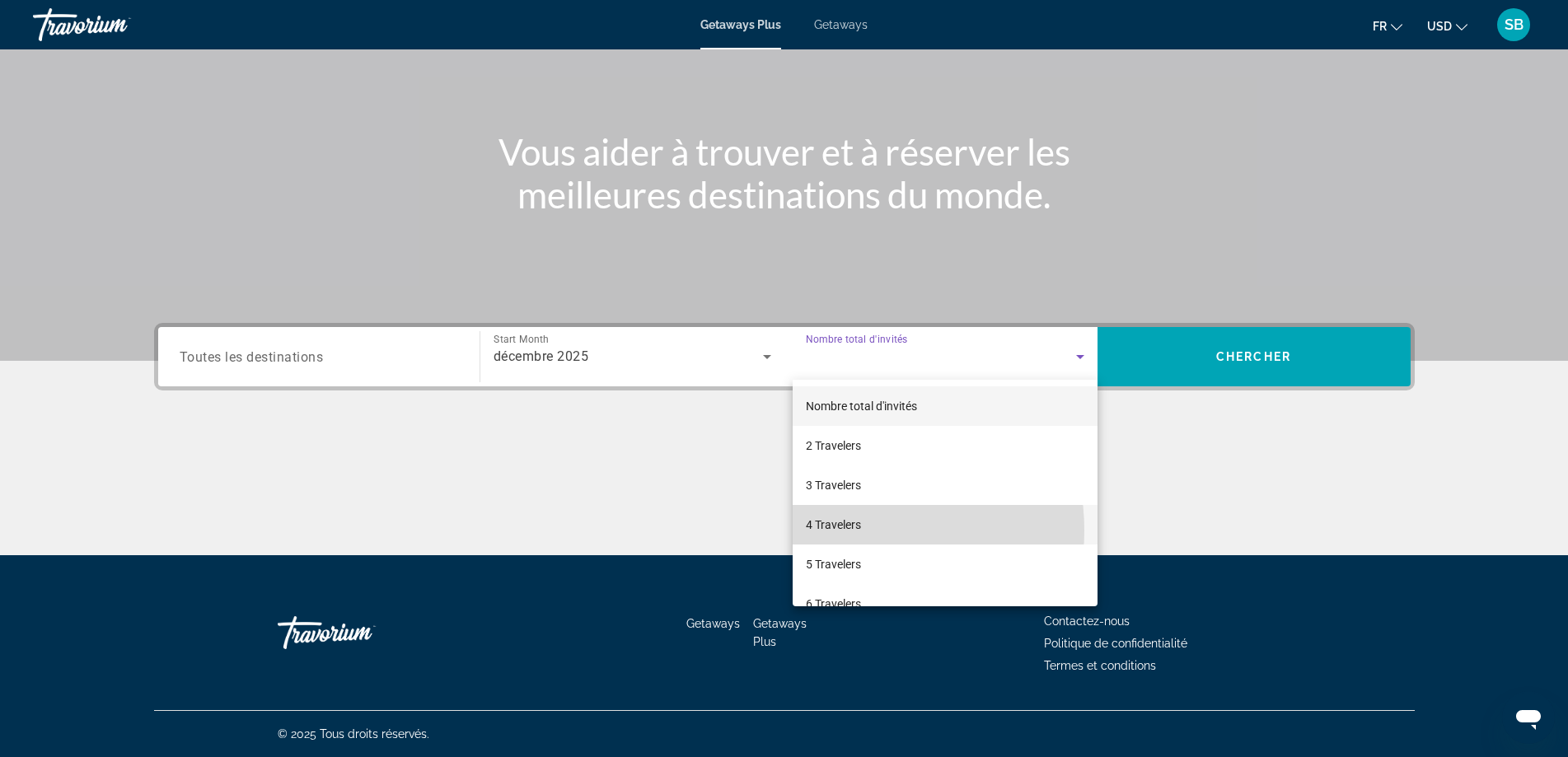
click at [845, 530] on span "4 Travelers" at bounding box center [833, 525] width 55 height 20
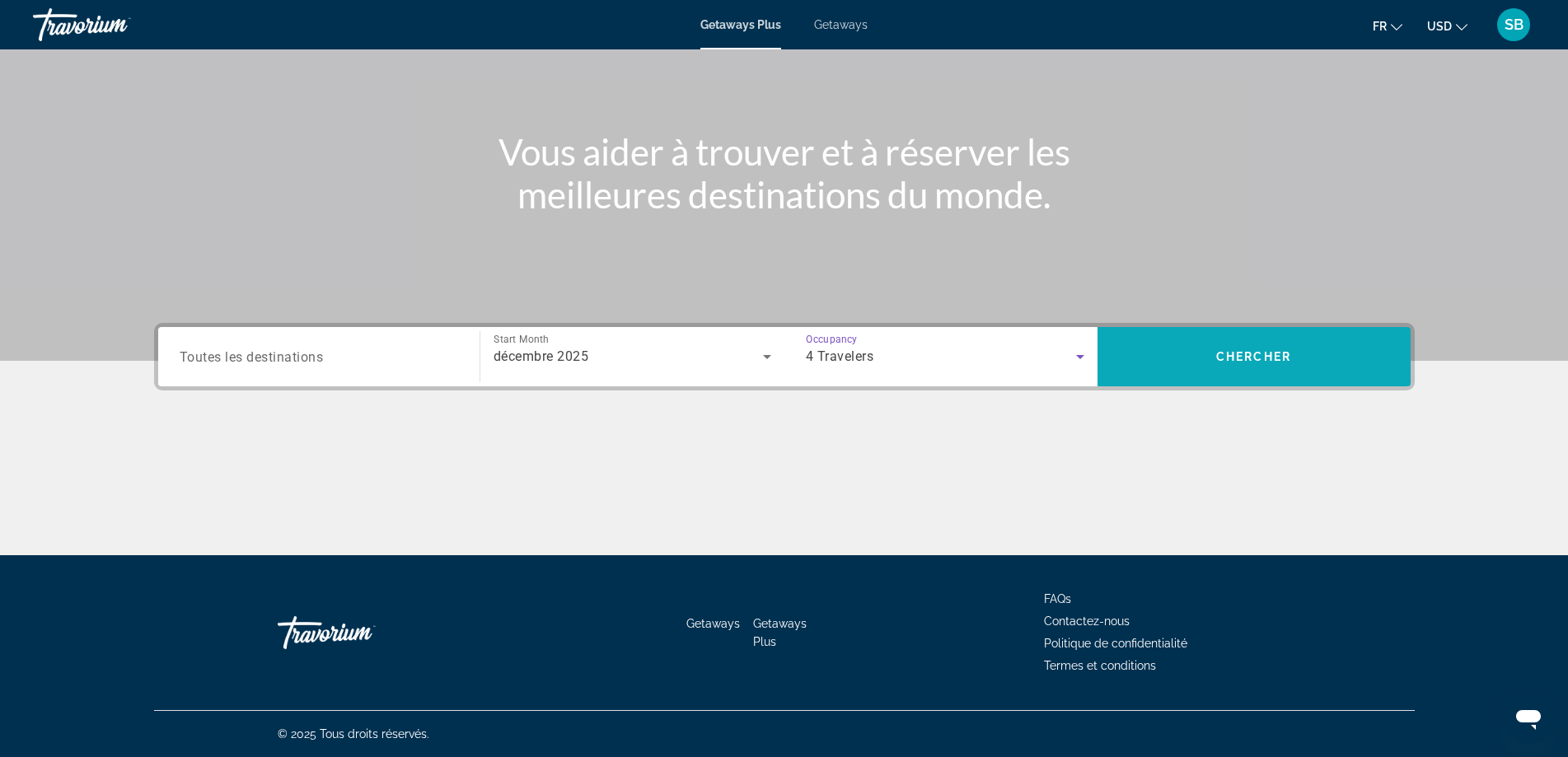
click at [1258, 355] on span "Chercher" at bounding box center [1254, 356] width 75 height 13
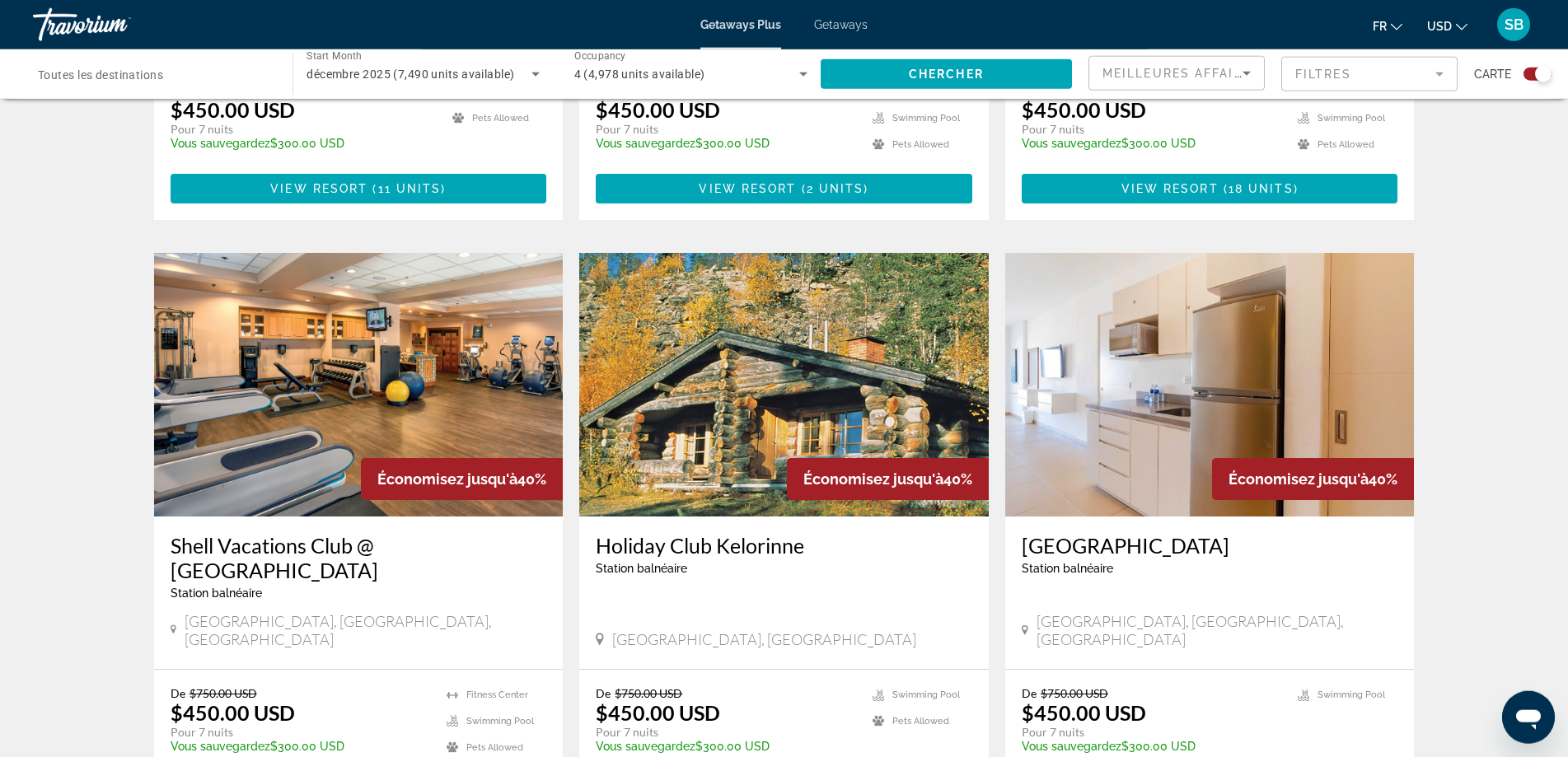
scroll to position [1176, 0]
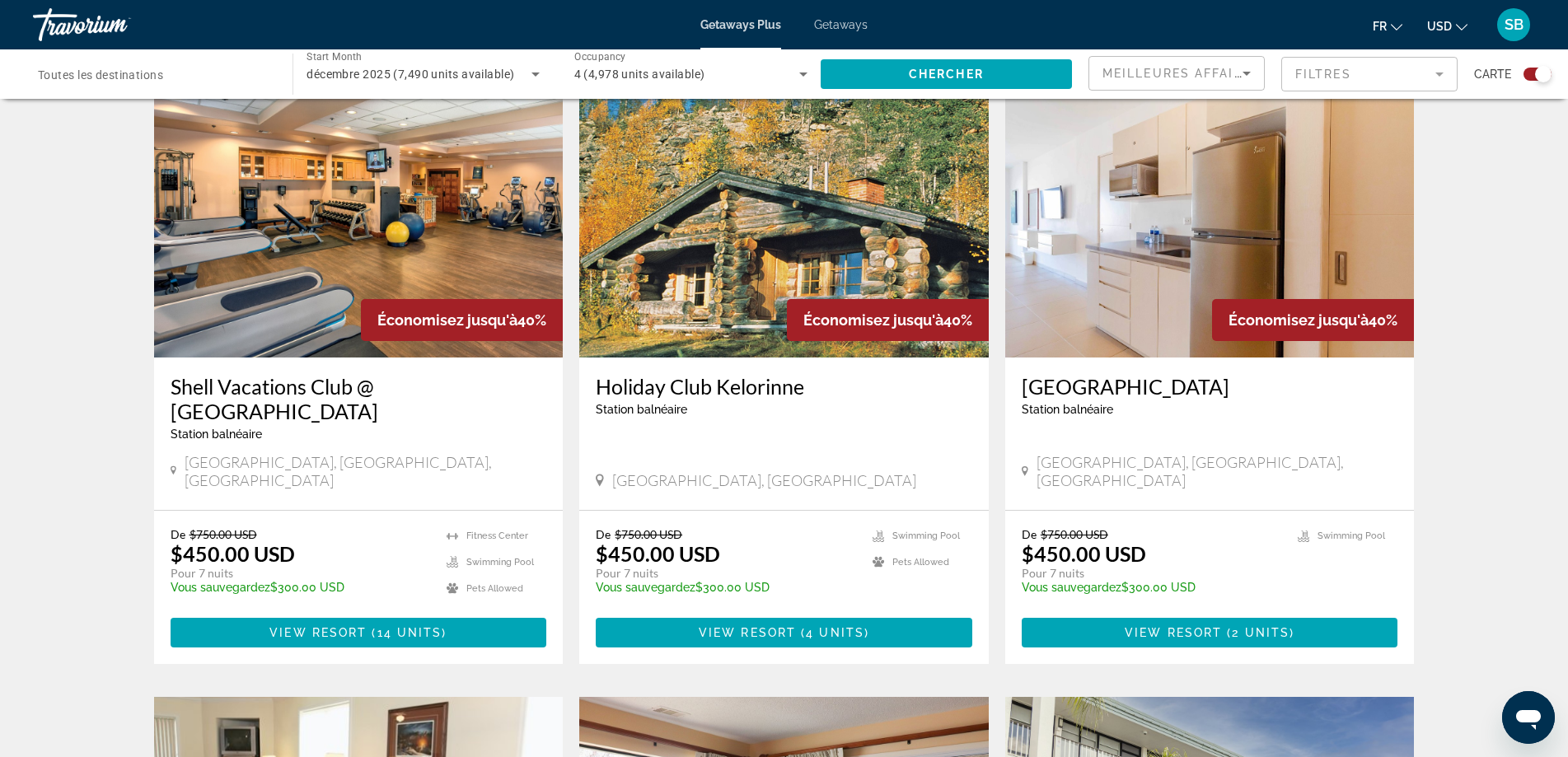
click at [665, 471] on span "[GEOGRAPHIC_DATA], [GEOGRAPHIC_DATA]" at bounding box center [764, 479] width 304 height 18
click at [667, 471] on span "[GEOGRAPHIC_DATA], [GEOGRAPHIC_DATA]" at bounding box center [764, 479] width 304 height 18
copy span "Sallatunturi"
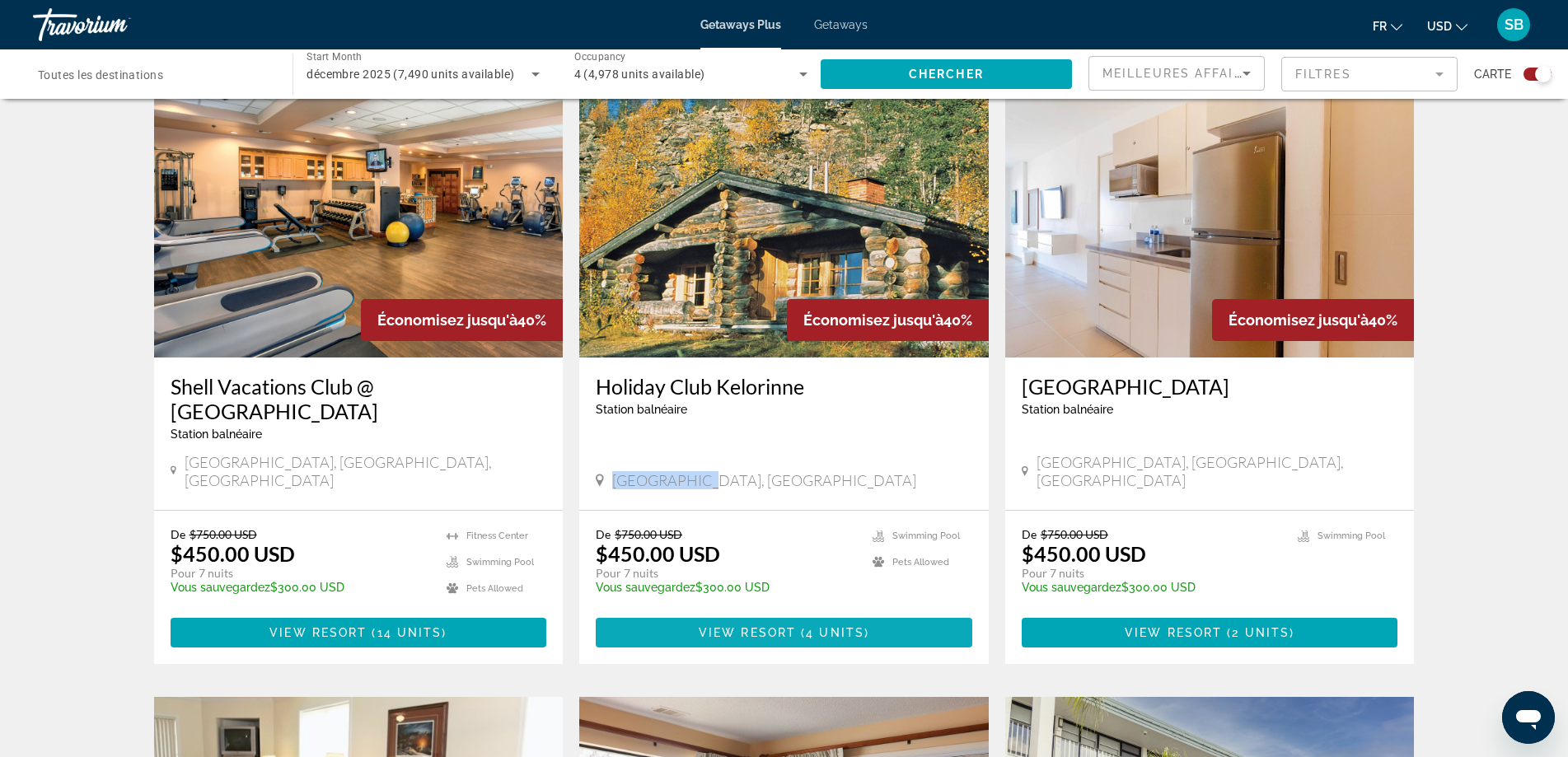
click at [774, 626] on span "View Resort" at bounding box center [747, 633] width 97 height 13
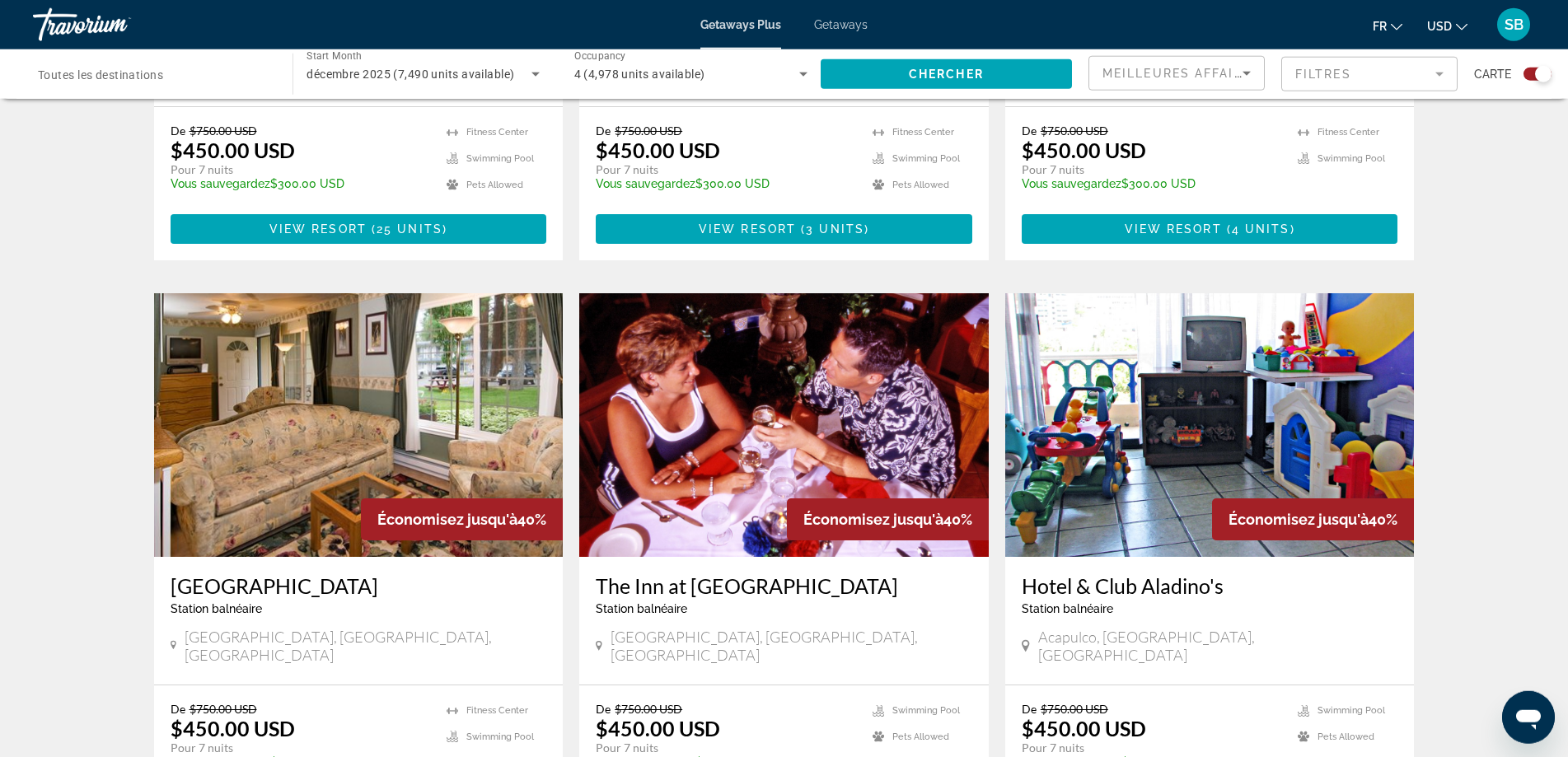
scroll to position [2185, 0]
